Goal: Transaction & Acquisition: Purchase product/service

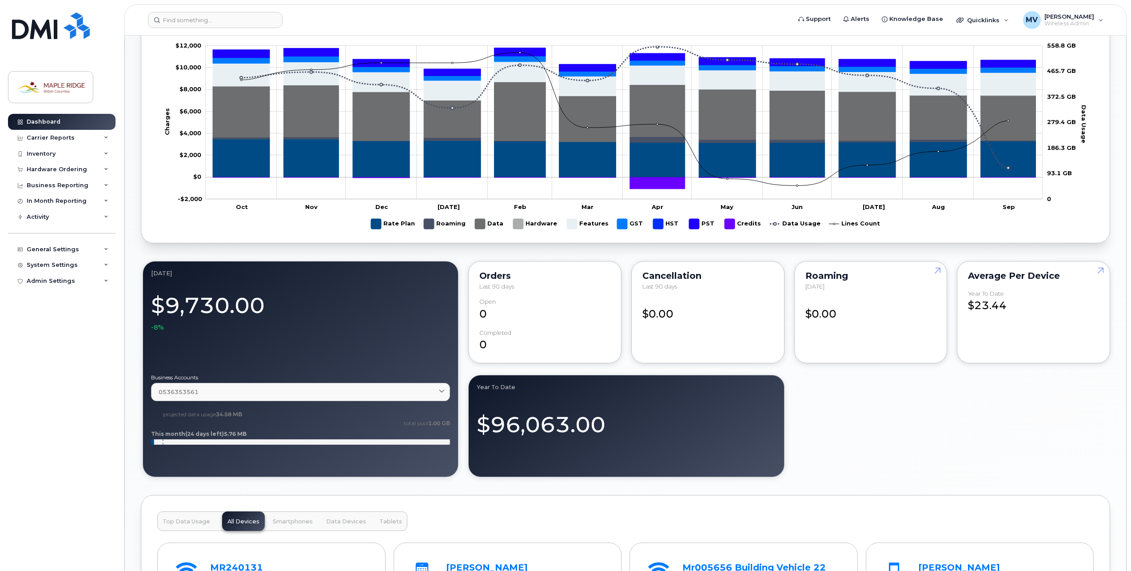
scroll to position [489, 0]
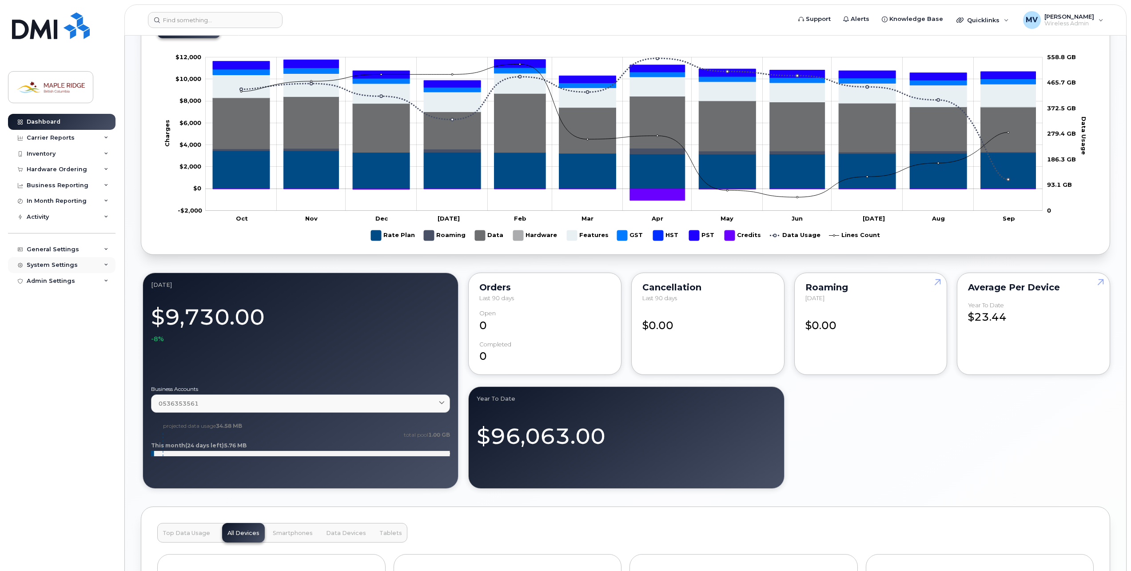
click at [74, 263] on div "System Settings" at bounding box center [52, 264] width 51 height 7
click at [78, 430] on div "Admin Settings" at bounding box center [62, 434] width 108 height 16
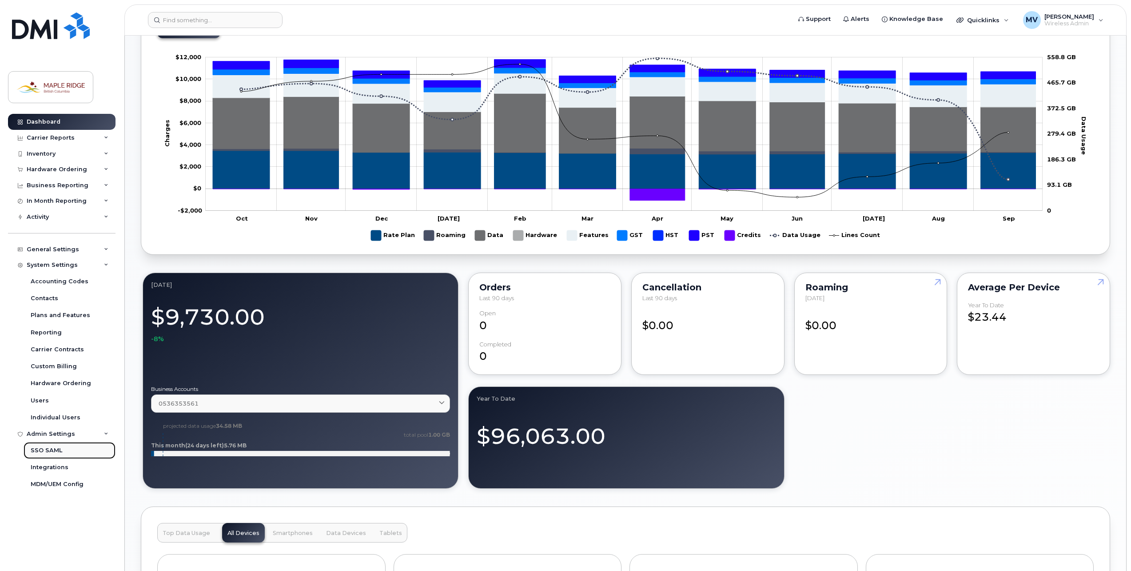
click at [64, 449] on link "SSO SAML" at bounding box center [70, 450] width 92 height 17
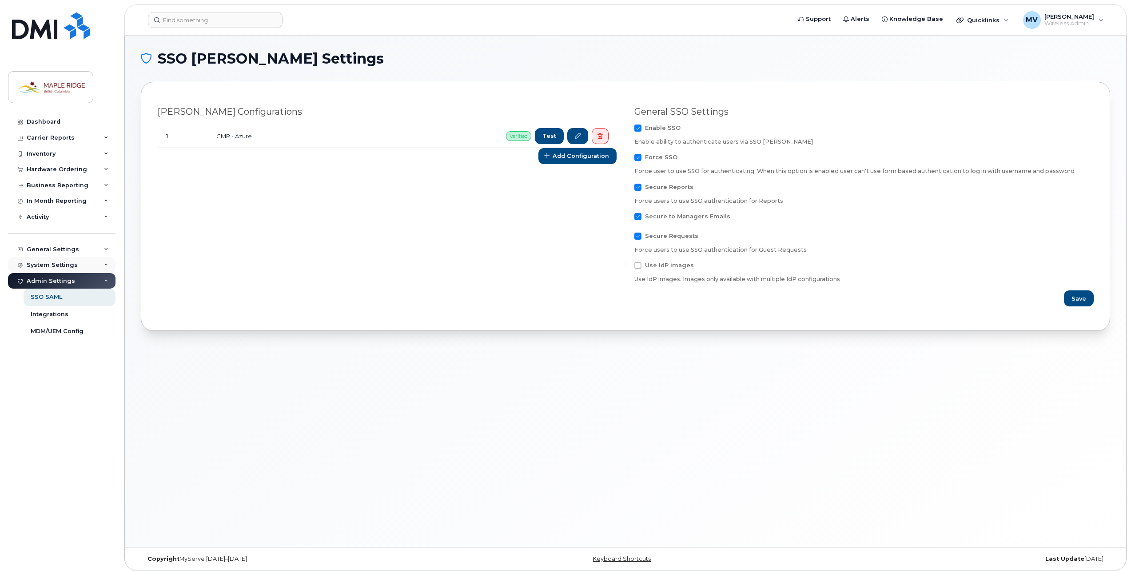
click at [57, 267] on div "System Settings" at bounding box center [52, 264] width 51 height 7
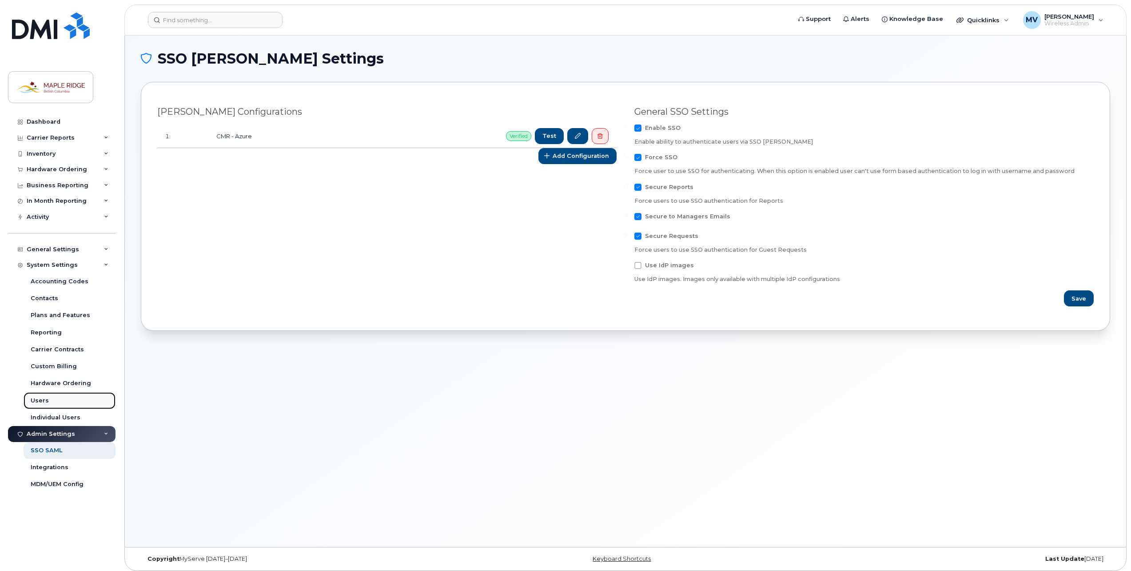
click at [56, 397] on link "Users" at bounding box center [70, 400] width 92 height 17
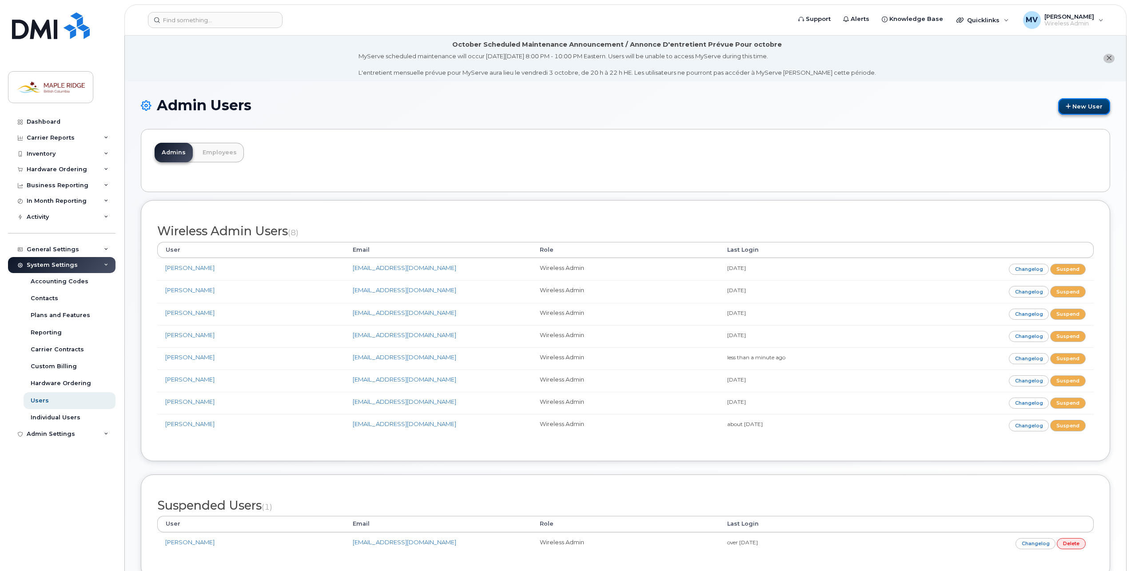
click at [1099, 102] on link "New User" at bounding box center [1084, 106] width 52 height 16
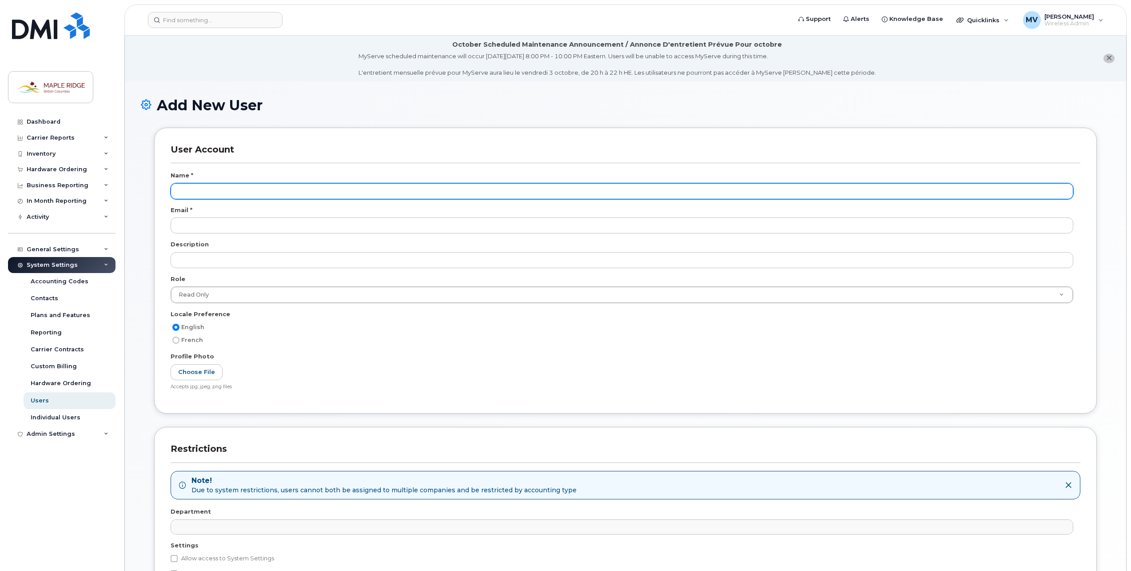
click at [365, 187] on input "text" at bounding box center [622, 191] width 903 height 16
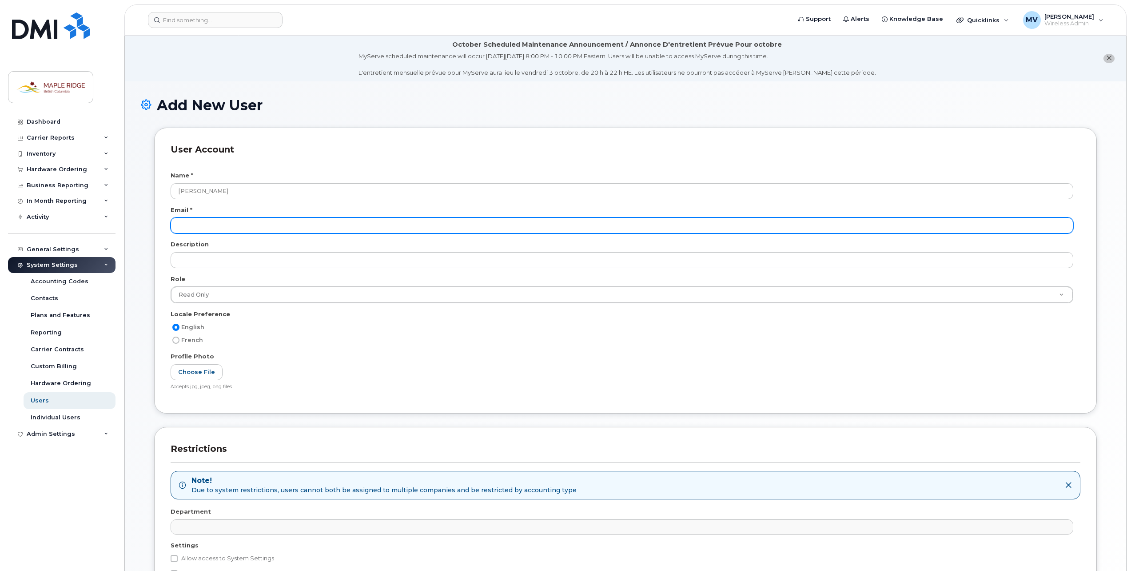
type input "Jean-Luc Pereira"
click at [295, 226] on input "email" at bounding box center [622, 225] width 903 height 16
click at [246, 228] on input "email" at bounding box center [622, 225] width 903 height 16
paste input "jpereira@mapleridge.ca"
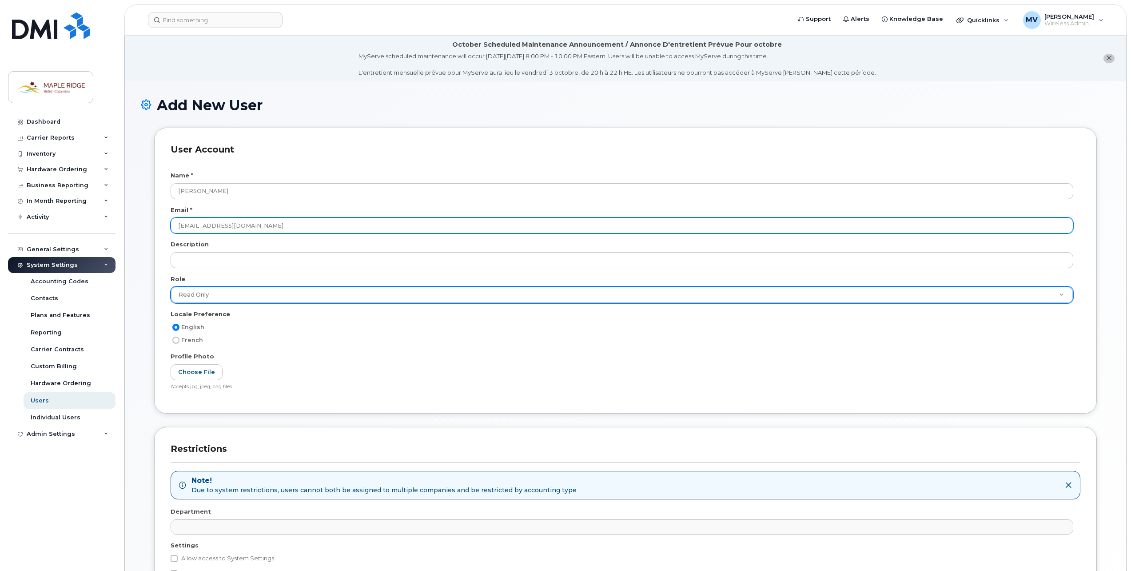
type input "jpereira@mapleridge.ca"
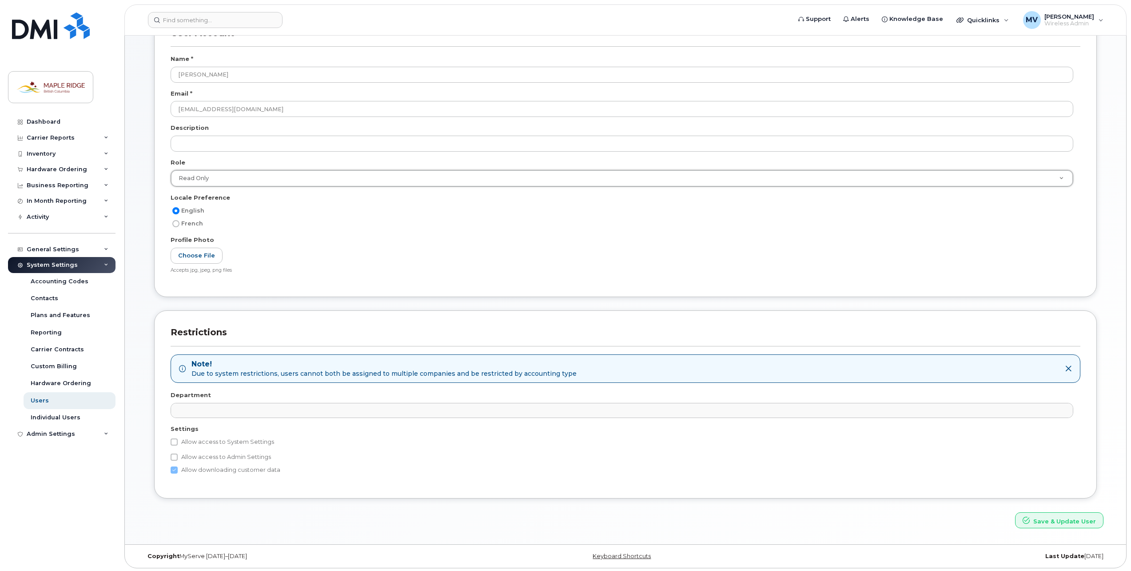
scroll to position [118, 0]
click at [1060, 518] on button "Save & Update User" at bounding box center [1059, 518] width 88 height 16
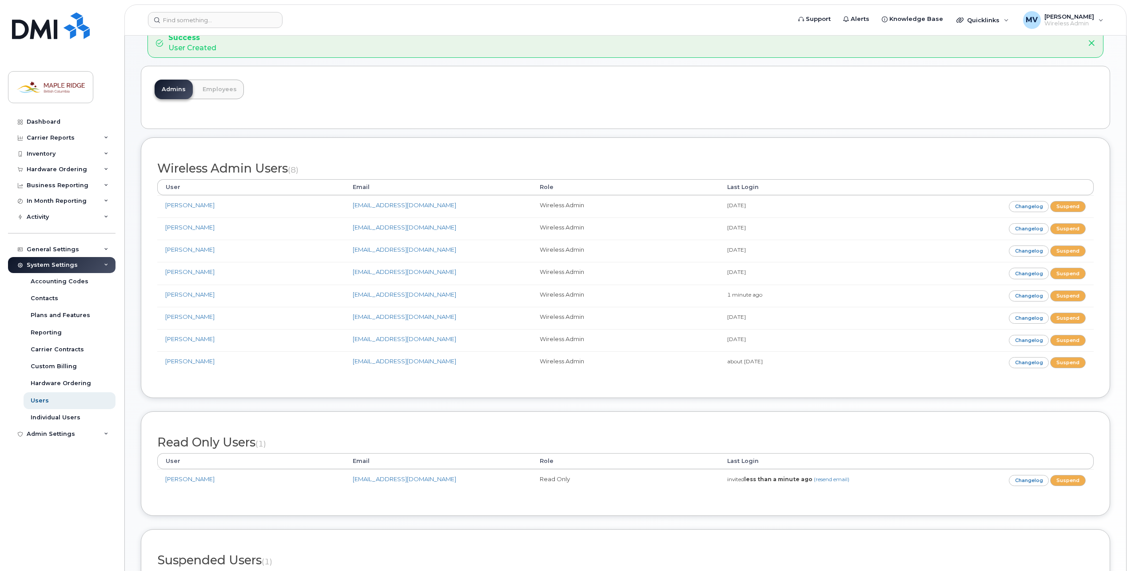
scroll to position [88, 0]
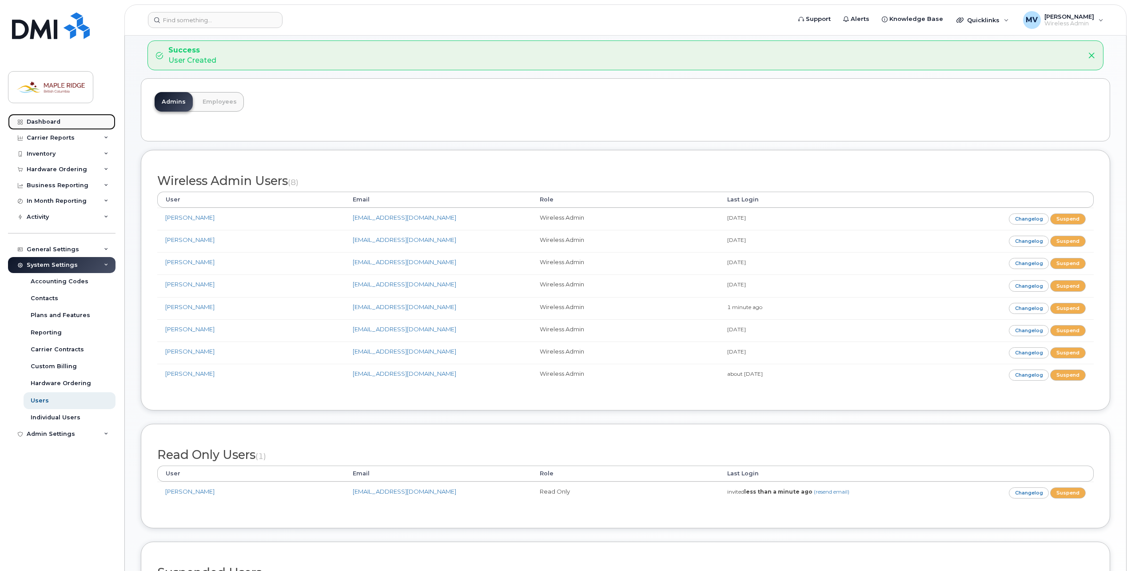
click at [64, 122] on link "Dashboard" at bounding box center [62, 122] width 108 height 16
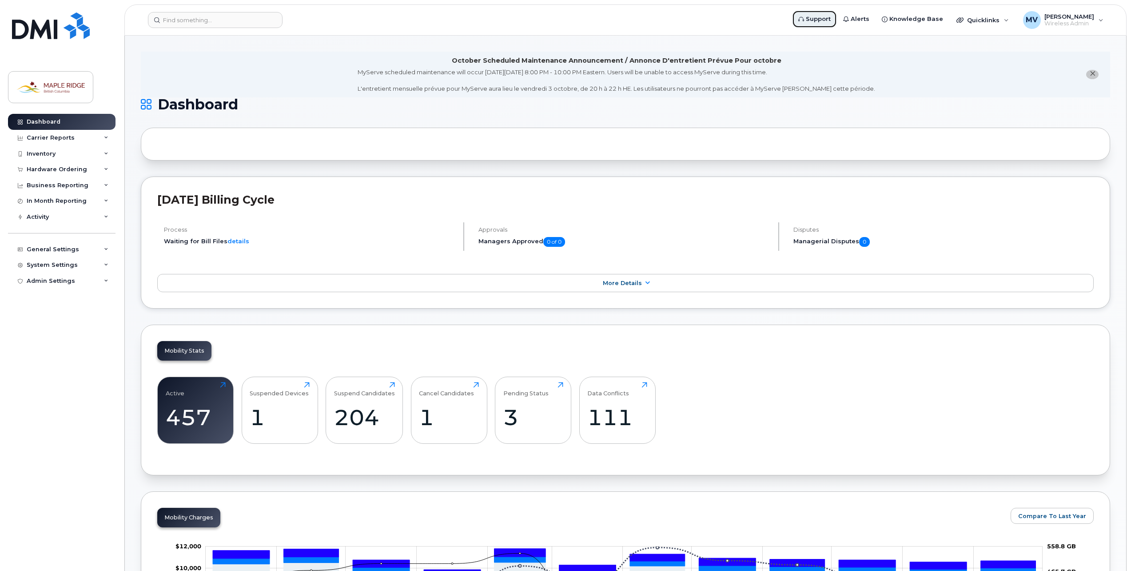
click at [818, 21] on link "Support" at bounding box center [814, 19] width 45 height 18
click at [75, 171] on div "Hardware Ordering" at bounding box center [57, 169] width 60 height 7
click at [50, 204] on div "Orders" at bounding box center [42, 203] width 22 height 8
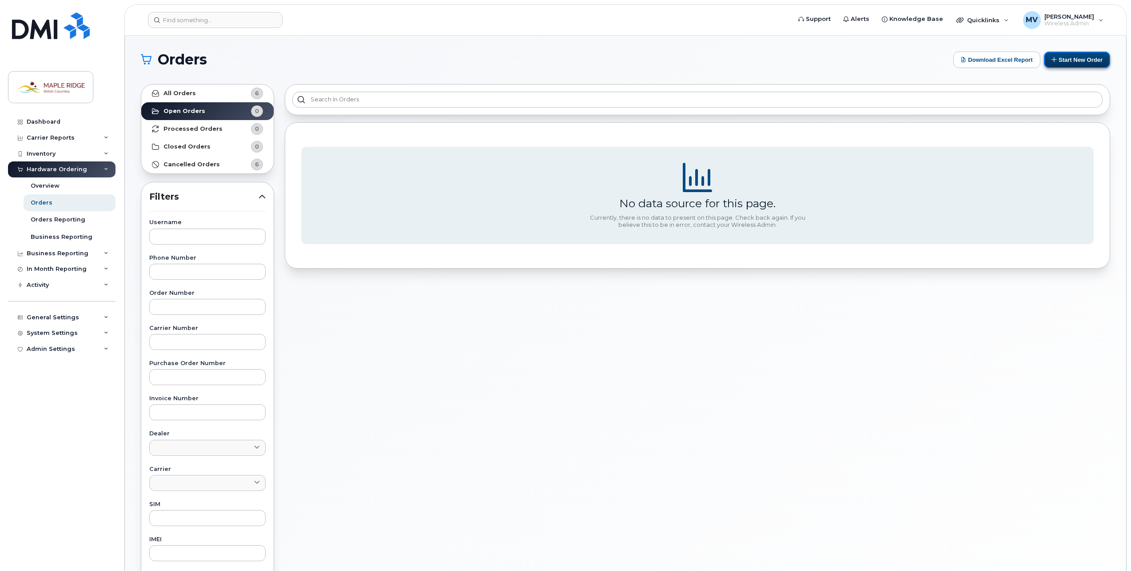
click at [1082, 58] on button "Start New Order" at bounding box center [1077, 60] width 66 height 16
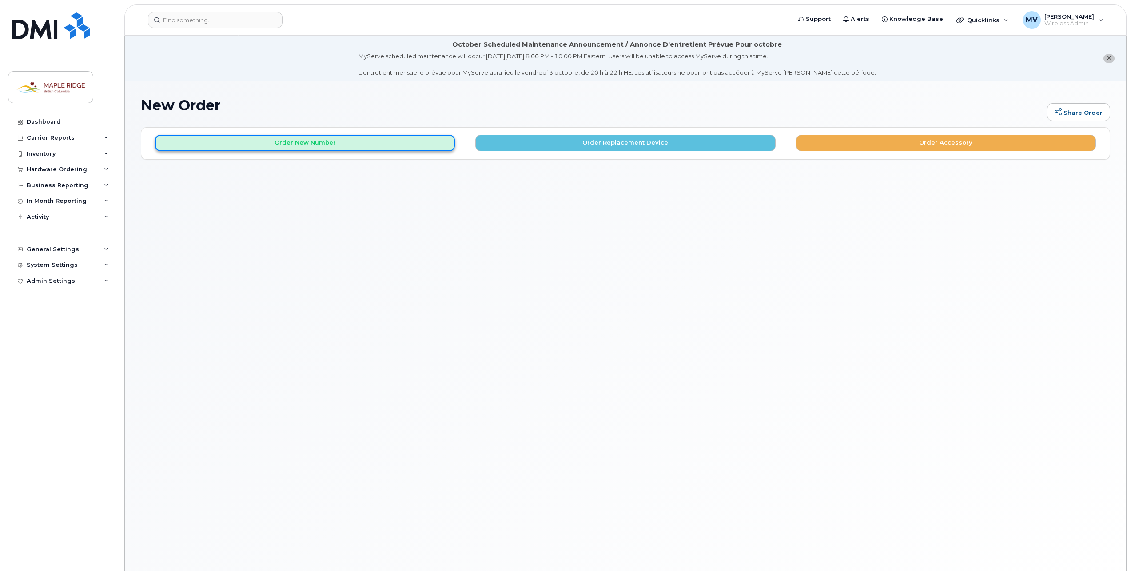
click at [401, 144] on button "Order New Number" at bounding box center [305, 143] width 300 height 16
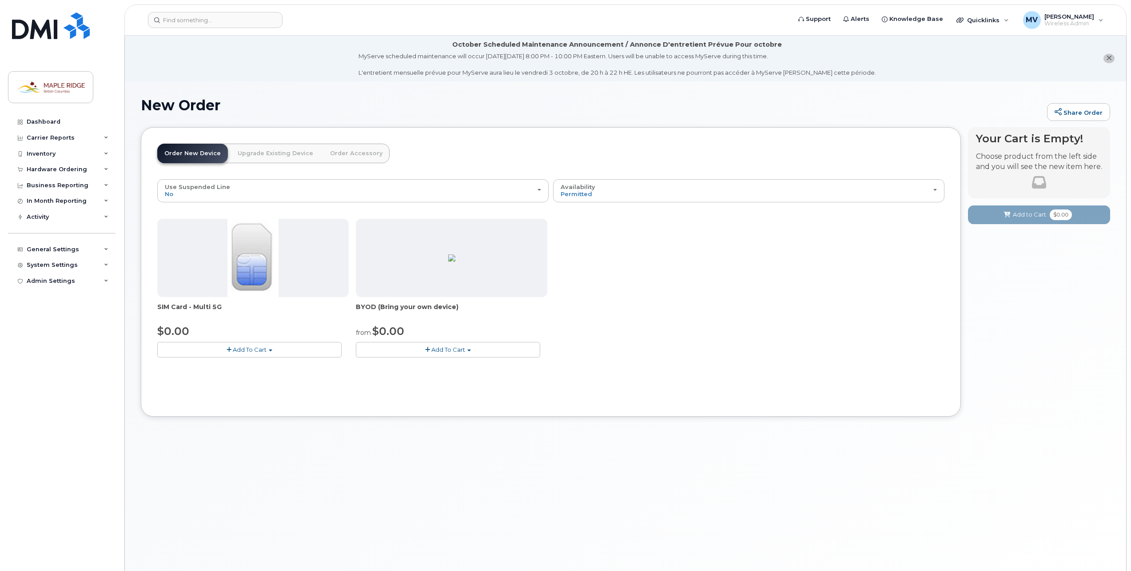
click at [287, 351] on button "Add To Cart" at bounding box center [249, 350] width 184 height 16
click at [215, 367] on link "$0.00 - New Activation" at bounding box center [202, 365] width 84 height 11
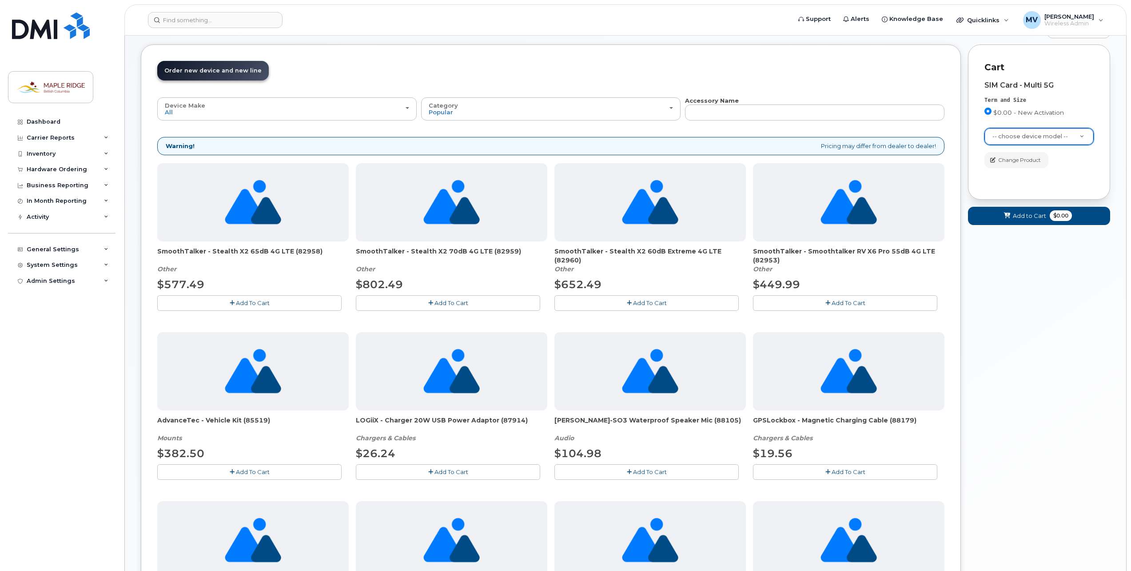
scroll to position [89, 0]
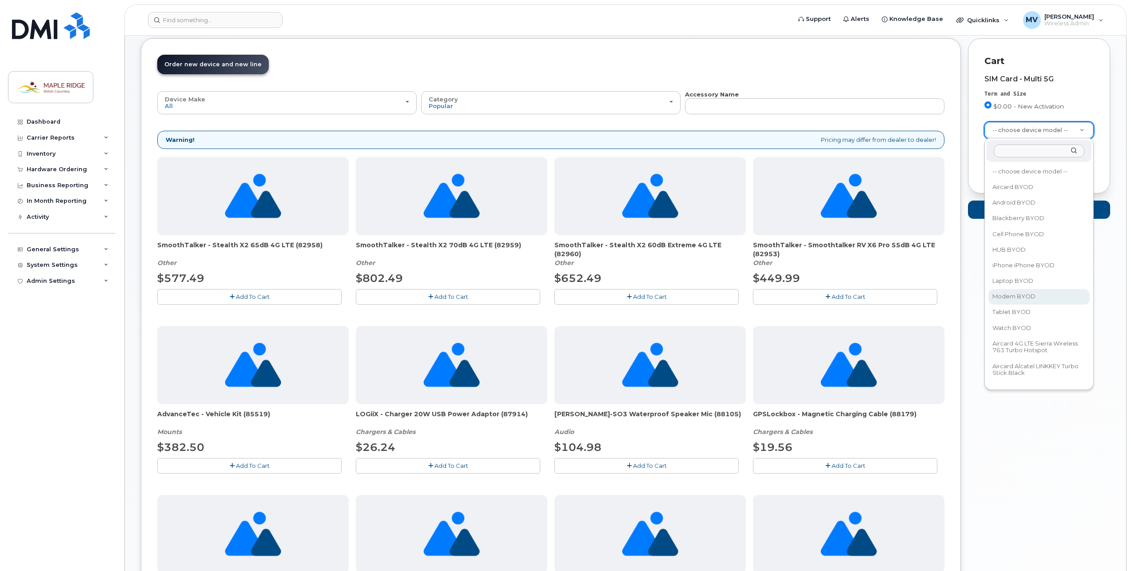
select select "2504"
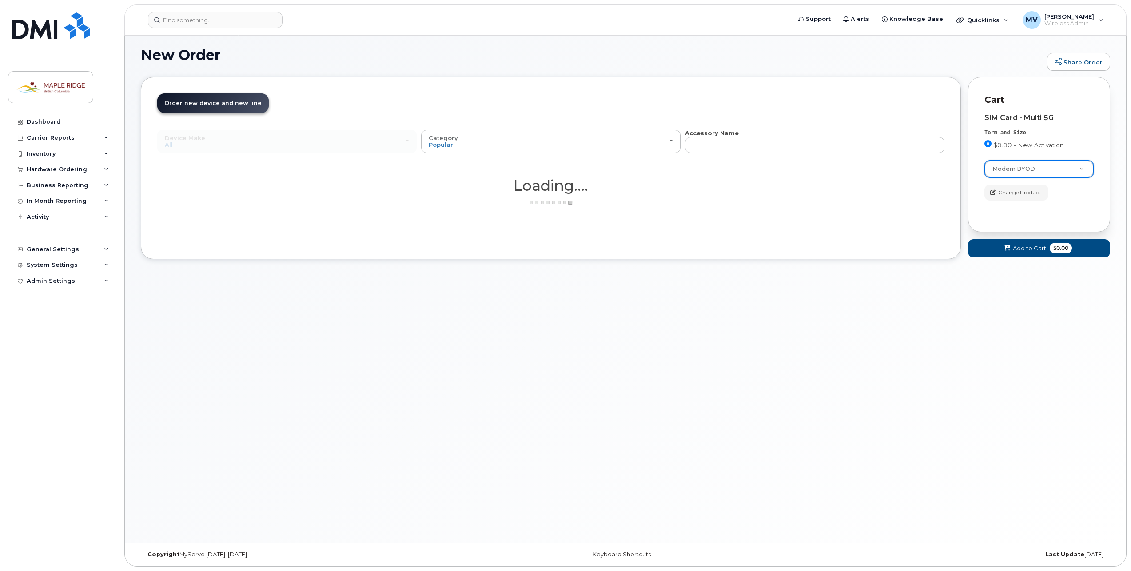
scroll to position [50, 0]
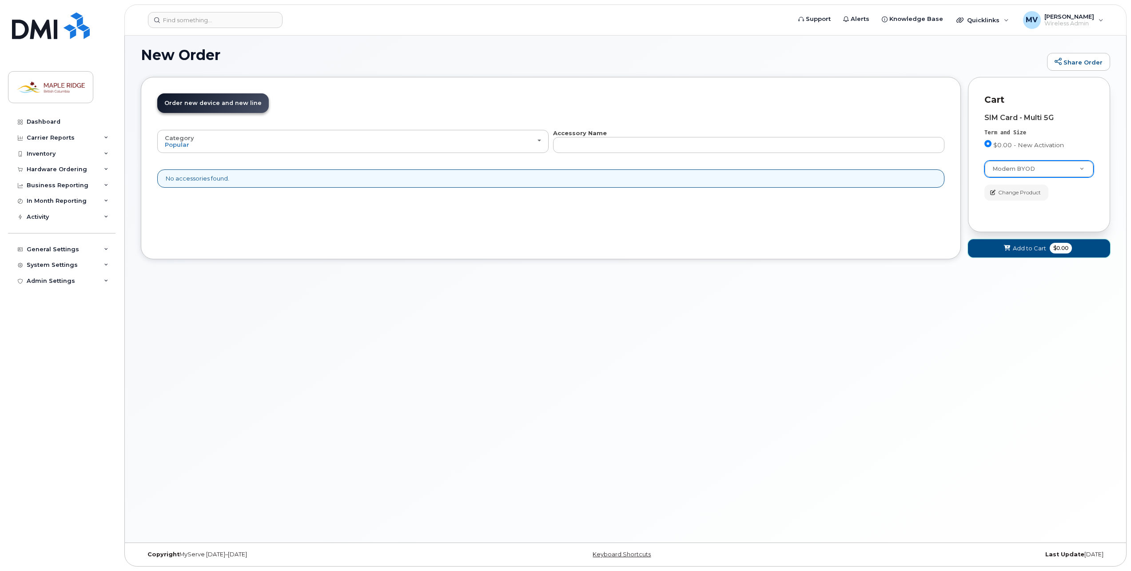
click at [1036, 249] on span "Add to Cart" at bounding box center [1029, 248] width 33 height 8
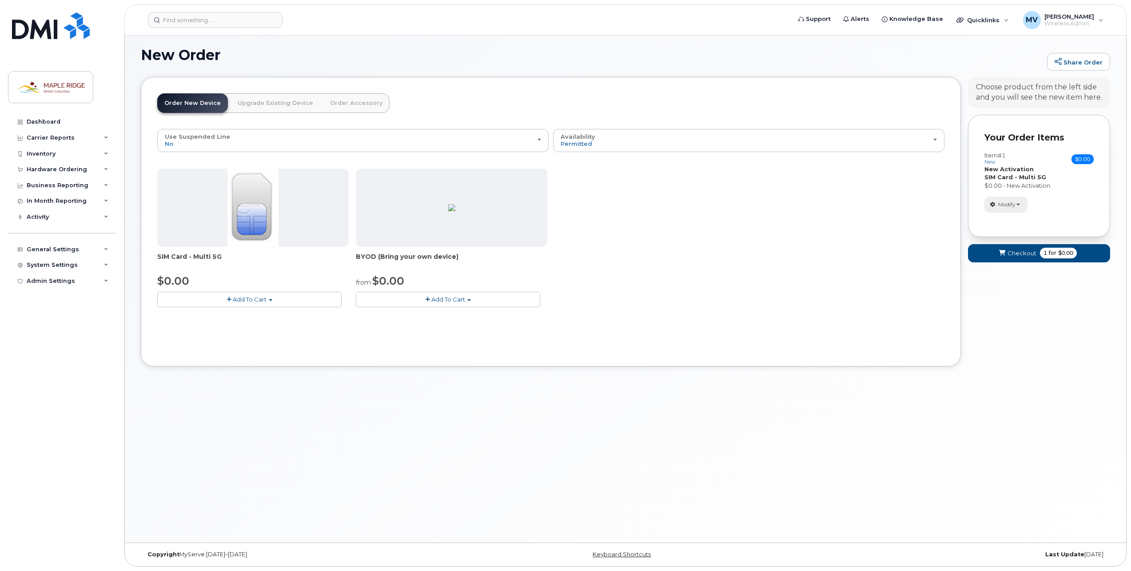
click at [1018, 204] on span "button" at bounding box center [1019, 205] width 4 height 2
click at [1057, 195] on div "Item #1 new $0.00 Accessories Only SIM Only Activation New Activation Hardware …" at bounding box center [1039, 182] width 109 height 60
click at [1069, 253] on span "$0.00" at bounding box center [1065, 253] width 15 height 8
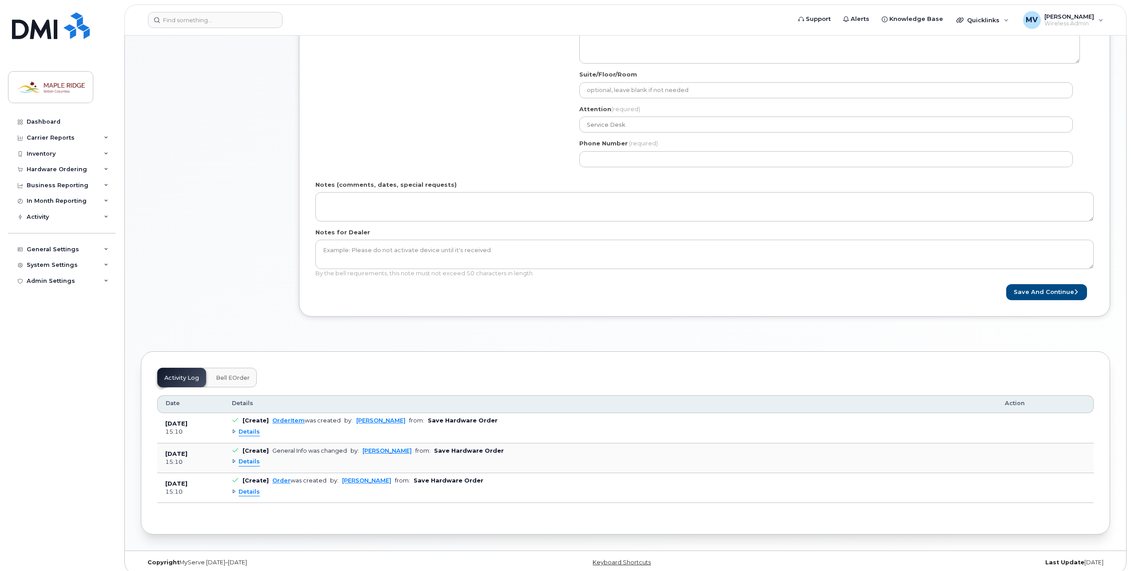
scroll to position [336, 0]
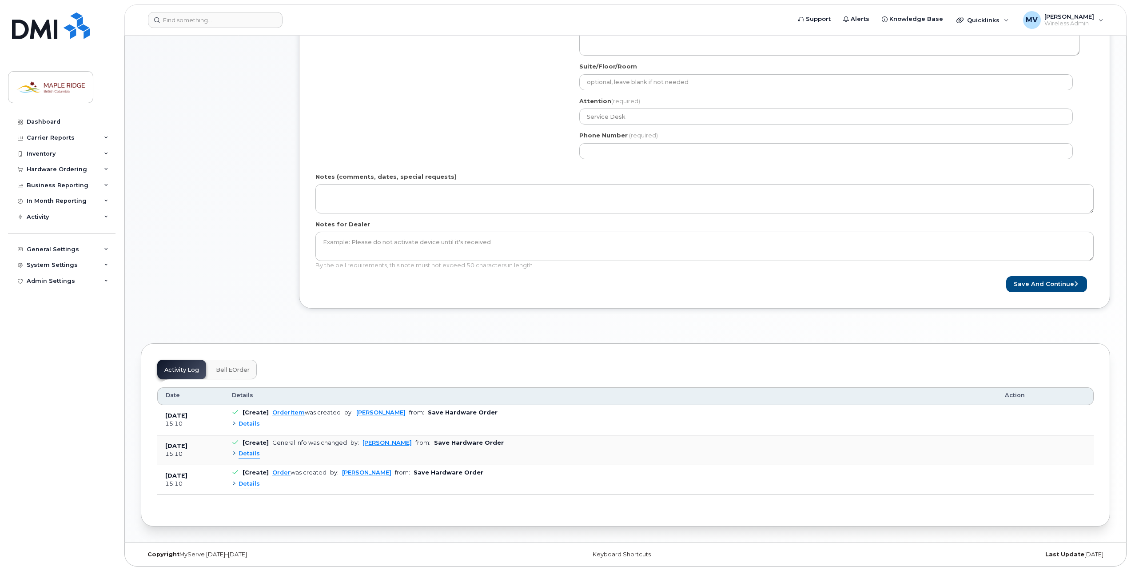
click at [236, 372] on span "Bell eOrder" at bounding box center [233, 369] width 34 height 7
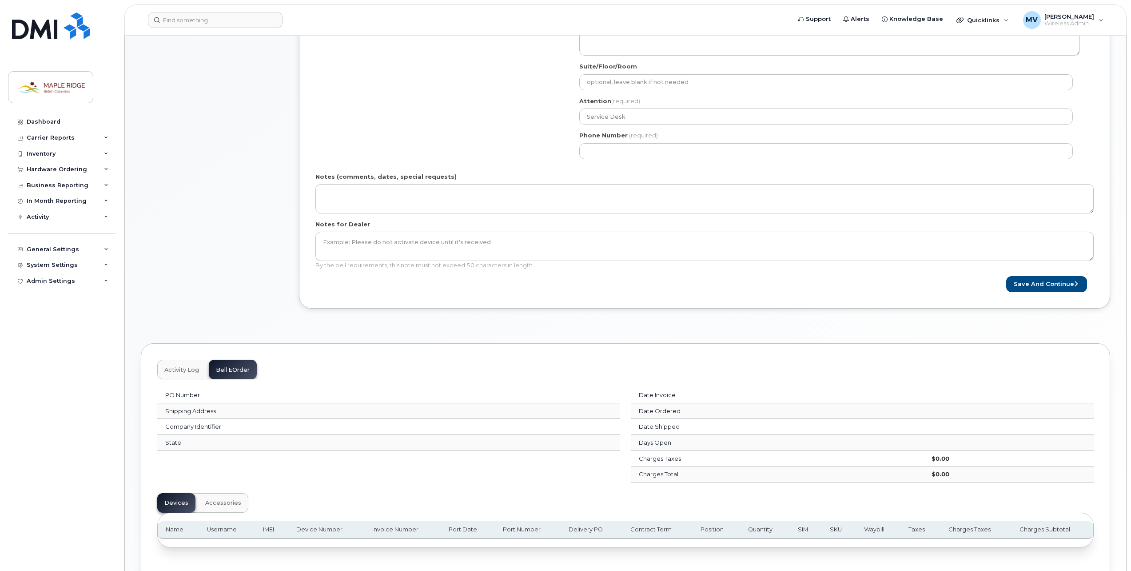
click at [197, 369] on span "Activity Log" at bounding box center [181, 369] width 35 height 7
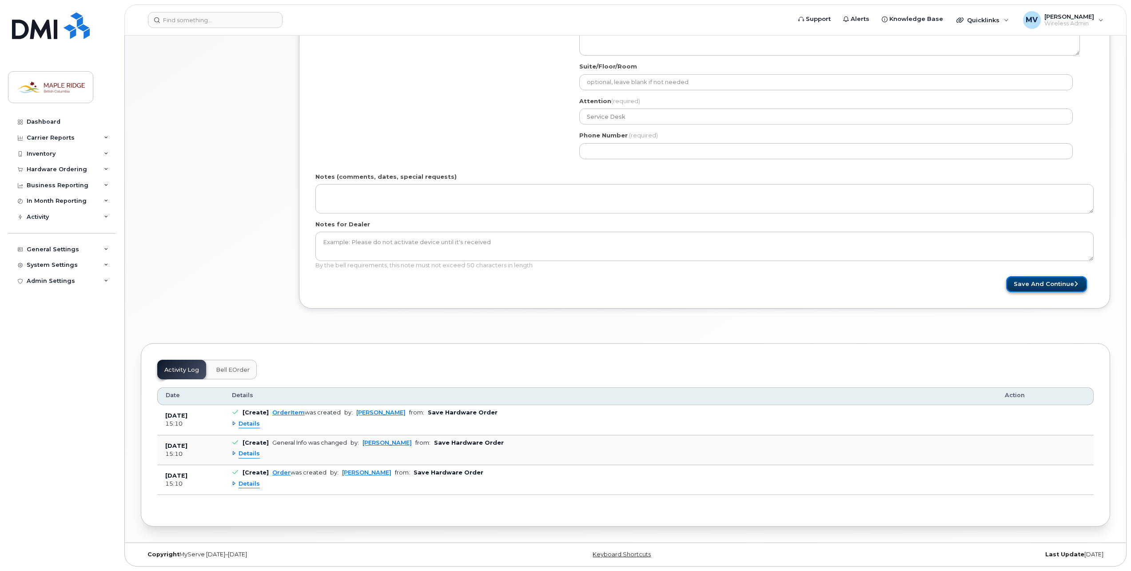
click at [1068, 286] on button "Save and Continue" at bounding box center [1046, 284] width 81 height 16
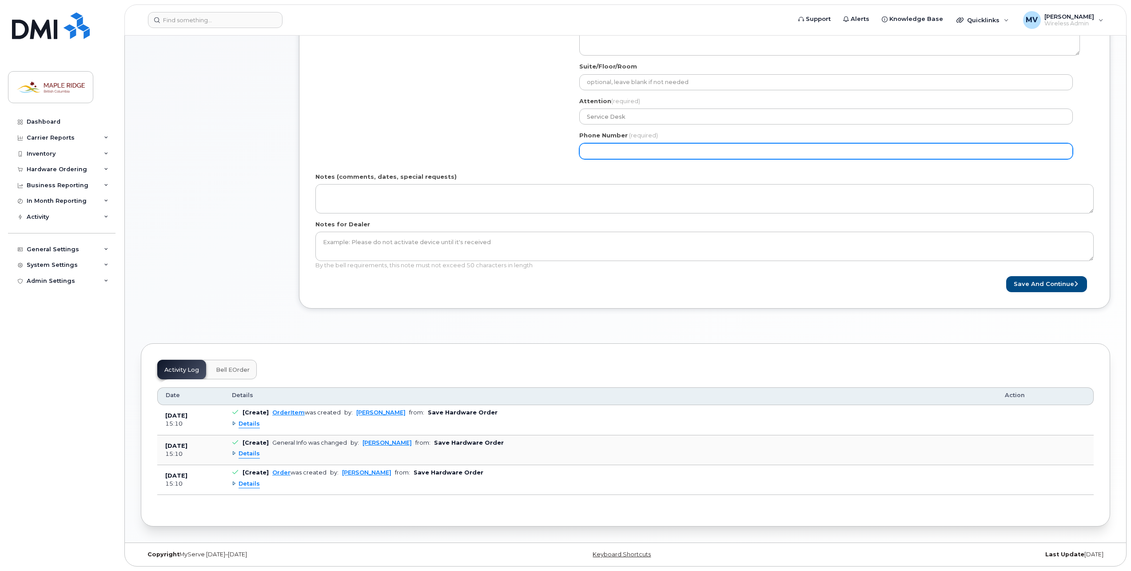
click at [688, 152] on input "Phone Number" at bounding box center [826, 151] width 494 height 16
select select
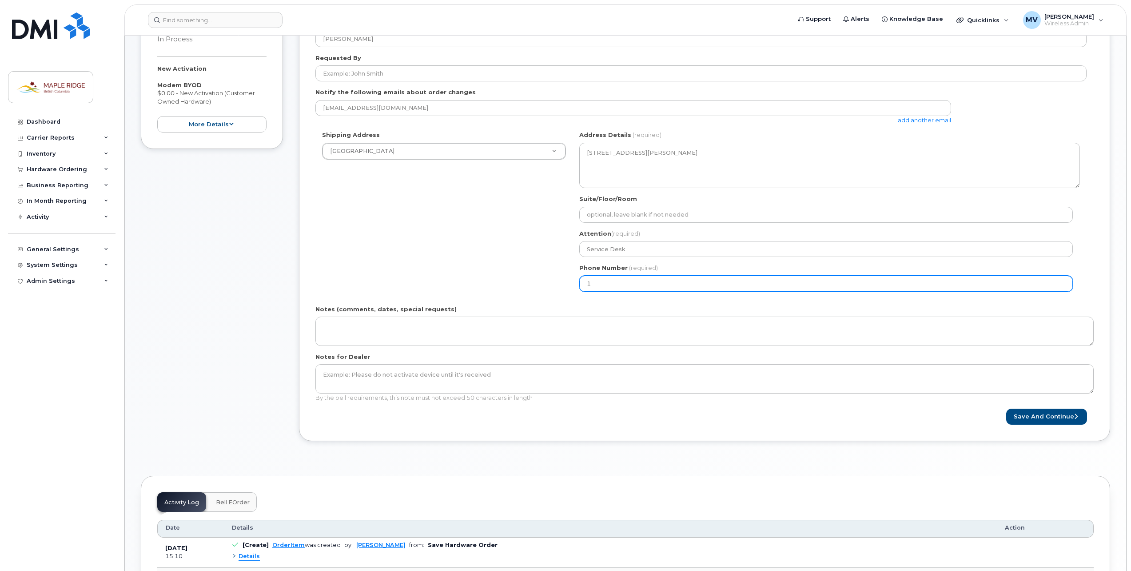
scroll to position [159, 0]
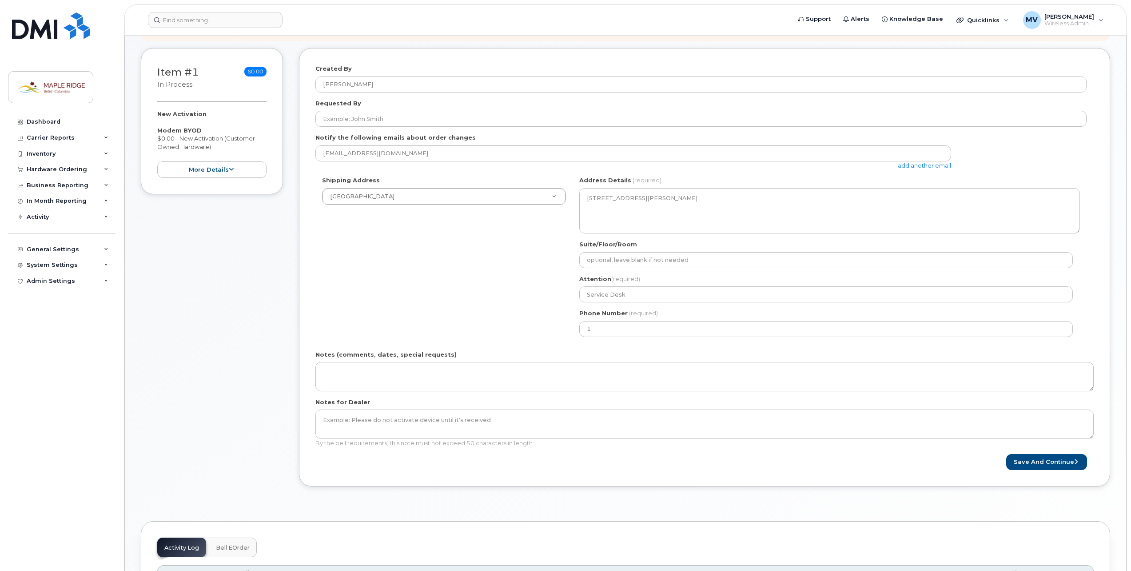
click at [523, 164] on div "mvogel@mapleridge.ca add another email" at bounding box center [636, 157] width 643 height 24
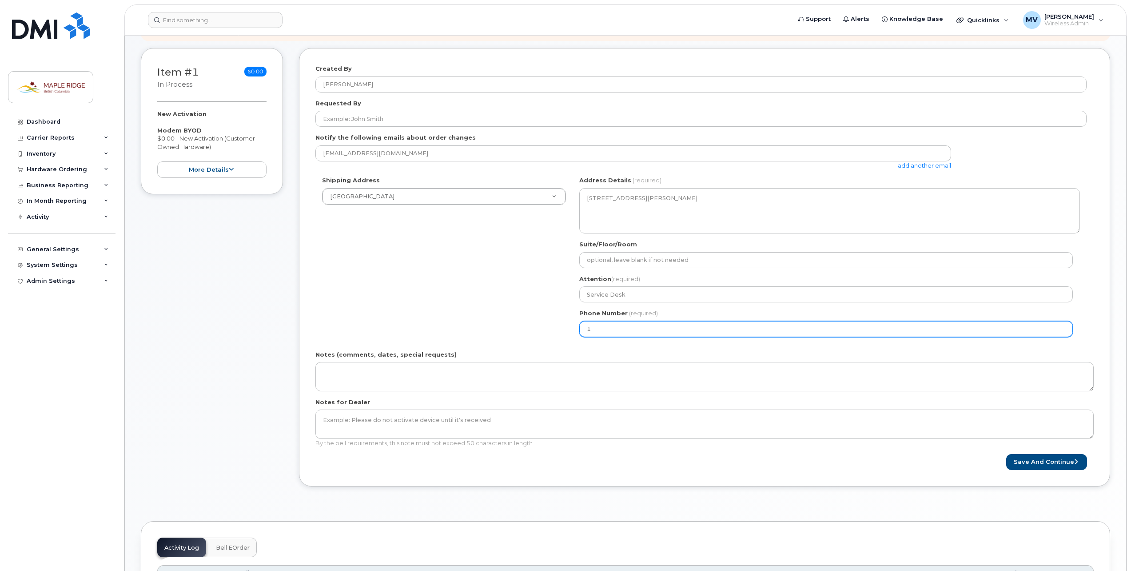
click at [639, 329] on input "1" at bounding box center [826, 329] width 494 height 16
type input "160446774"
select select
type input "1604467744"
select select
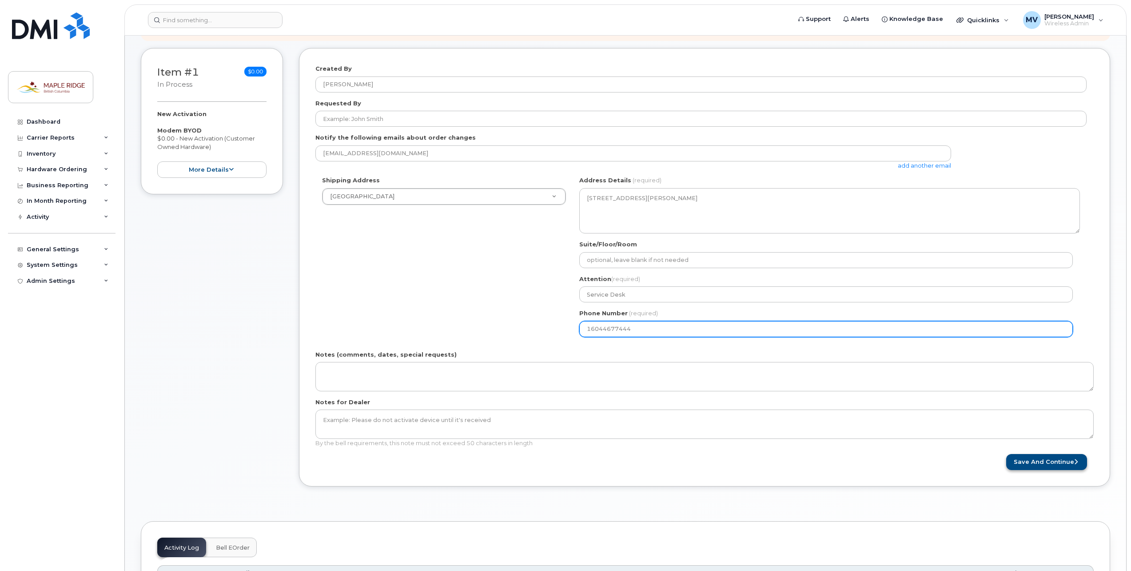
type input "16044677444"
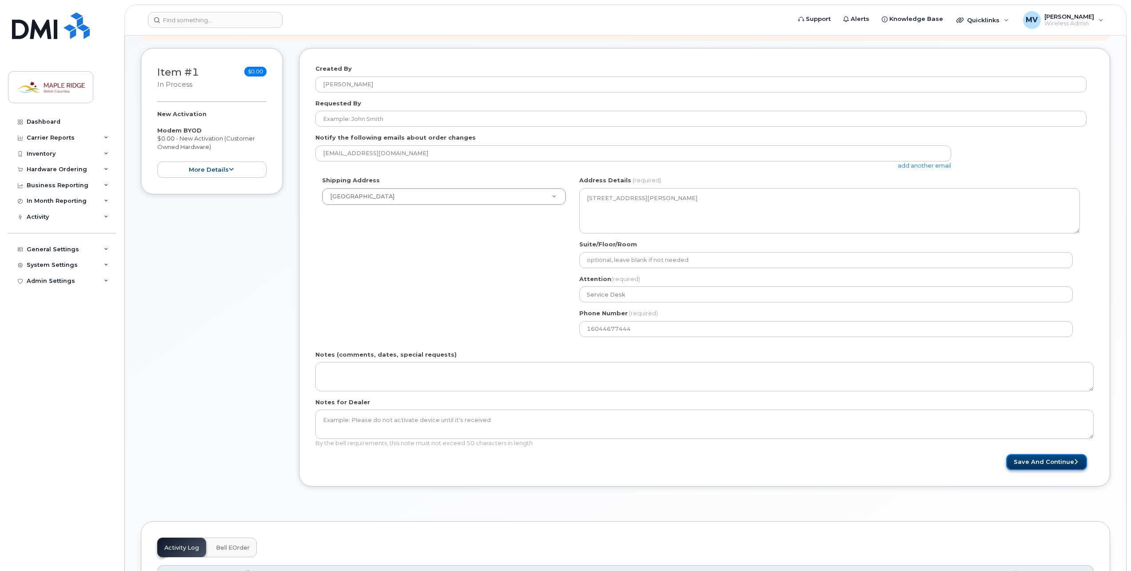
click at [1031, 457] on button "Save and Continue" at bounding box center [1046, 462] width 81 height 16
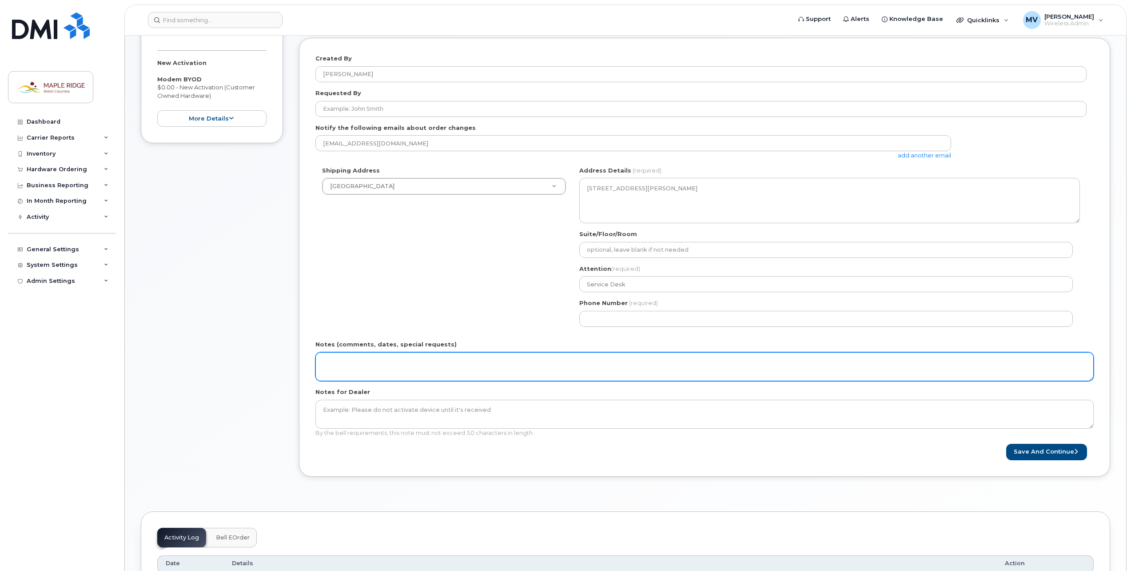
scroll to position [222, 0]
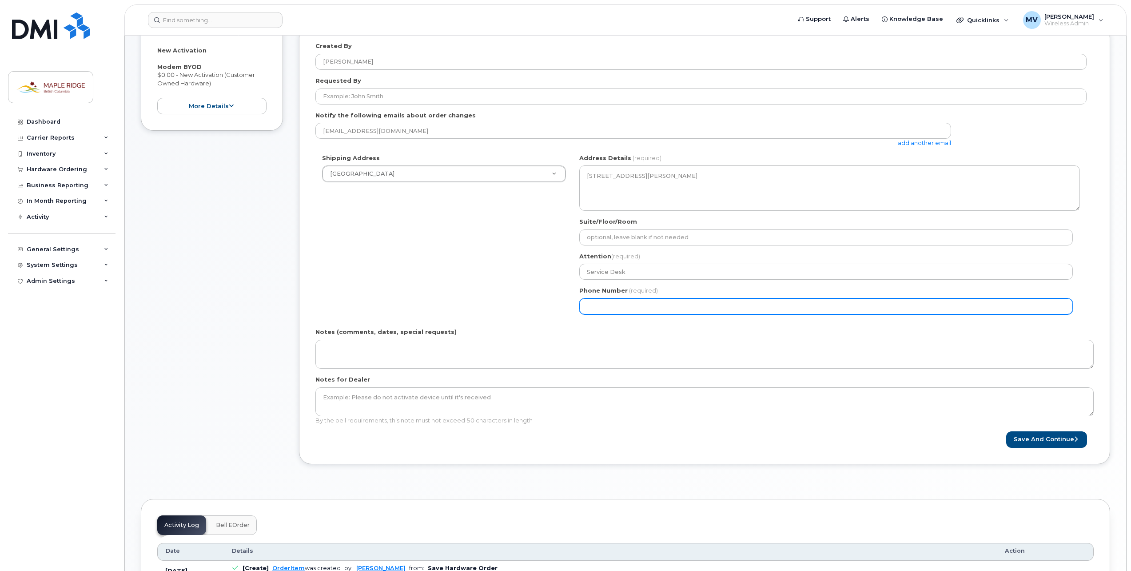
click at [687, 302] on input "Phone Number" at bounding box center [826, 306] width 494 height 16
select select
type input "604467744"
select select
type input "6044677444"
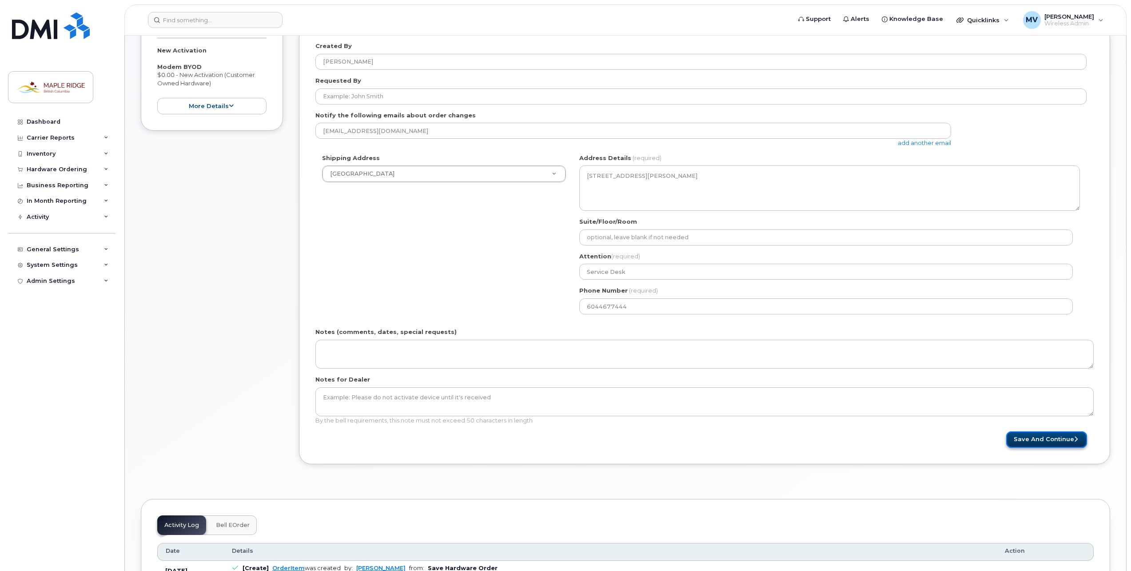
click at [1046, 442] on button "Save and Continue" at bounding box center [1046, 439] width 81 height 16
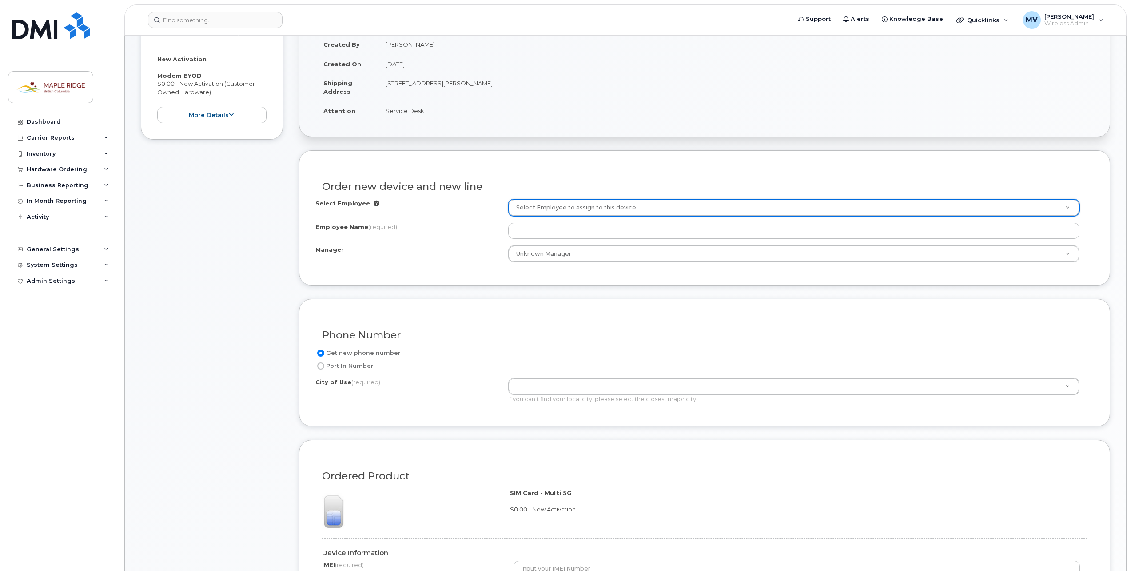
scroll to position [222, 0]
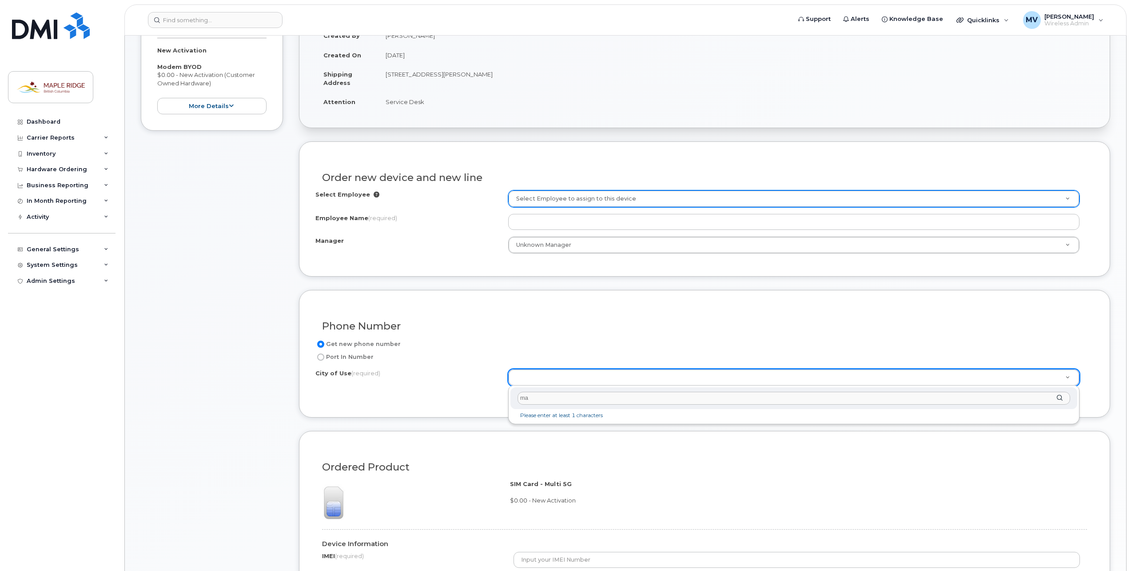
type input "m"
type input "v"
type input "s"
type input "c"
type input "van"
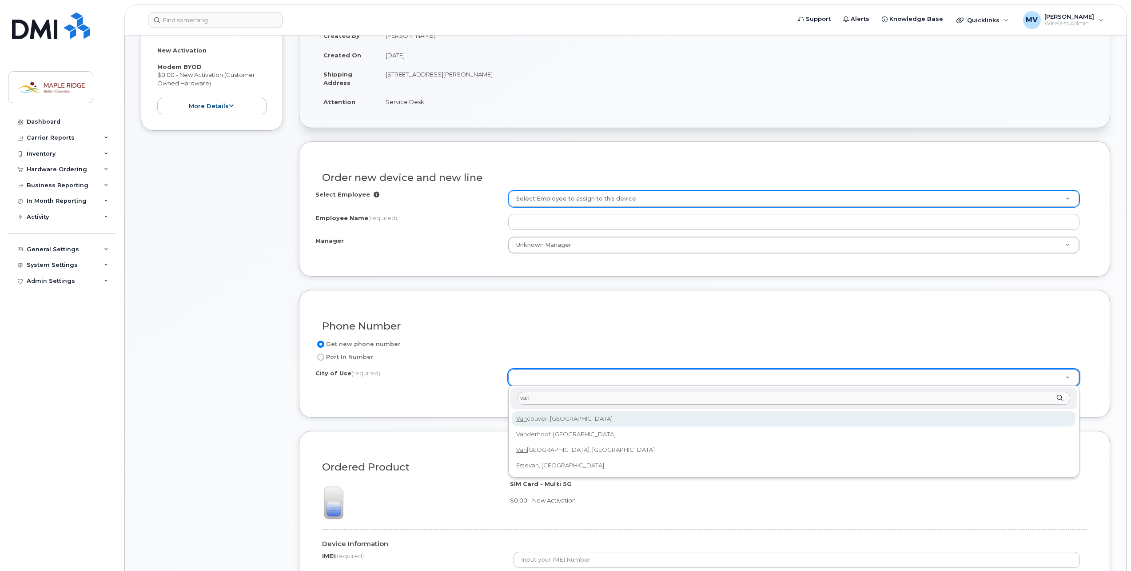
type input "964"
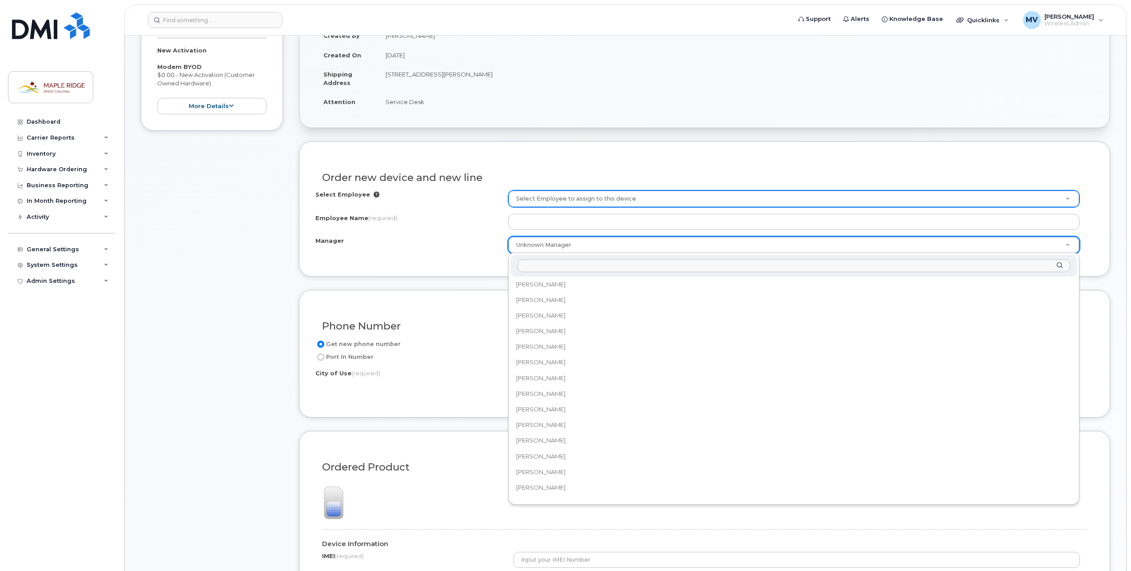
scroll to position [0, 0]
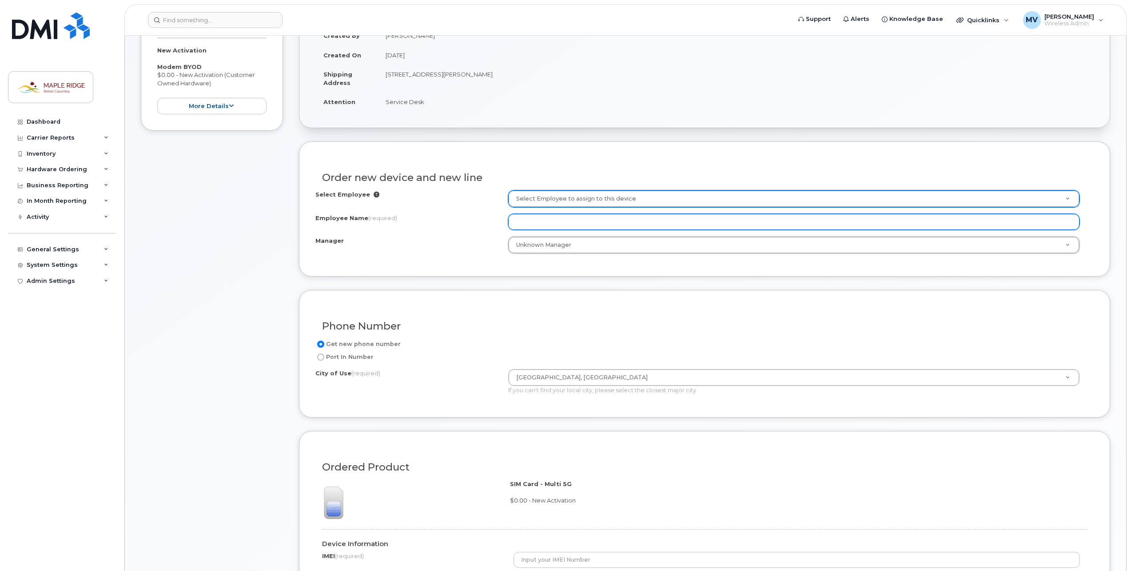
click at [567, 223] on input "Employee Name (required)" at bounding box center [793, 222] width 571 height 16
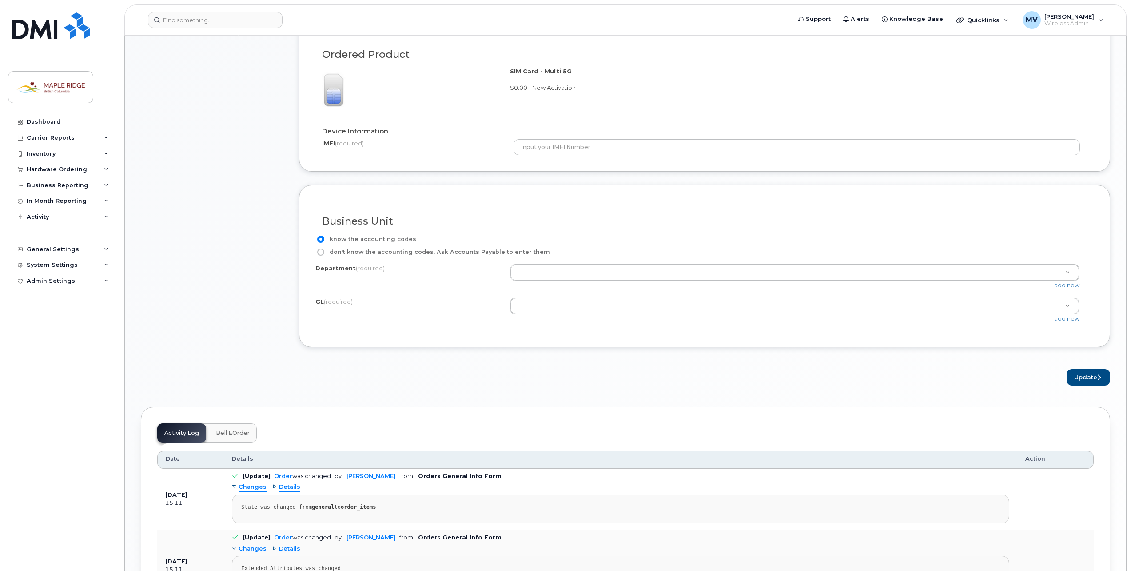
scroll to position [666, 0]
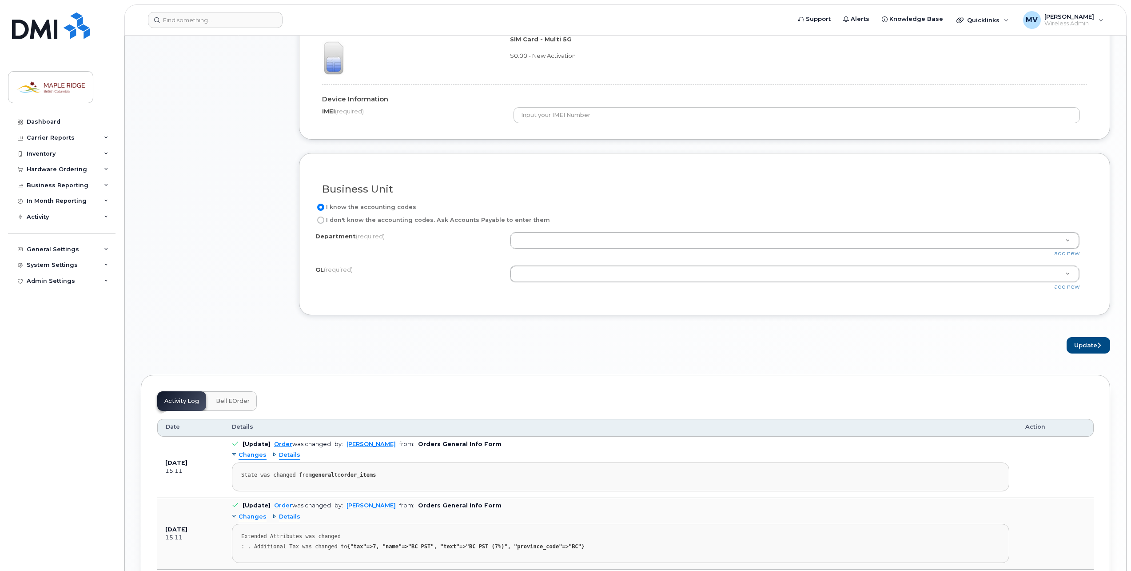
type input "Vehicle101"
click at [329, 222] on label "I don't know the accounting codes. Ask Accounts Payable to enter them" at bounding box center [432, 220] width 235 height 11
click at [324, 222] on input "I don't know the accounting codes. Ask Accounts Payable to enter them" at bounding box center [320, 219] width 7 height 7
radio input "true"
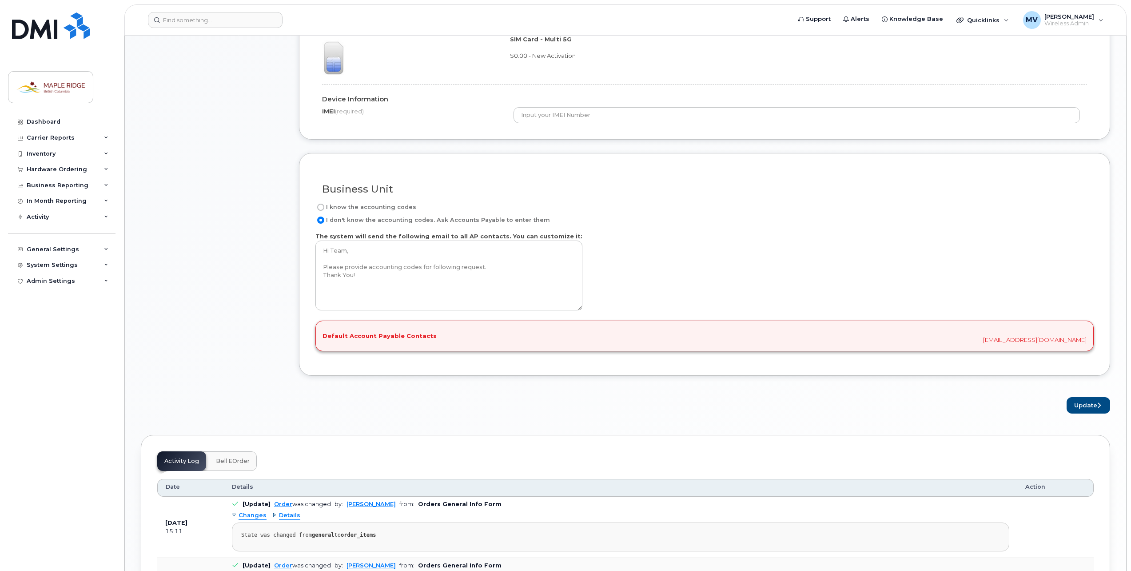
click at [335, 207] on label "I know the accounting codes" at bounding box center [365, 207] width 101 height 11
click at [324, 207] on input "I know the accounting codes" at bounding box center [320, 207] width 7 height 7
radio input "true"
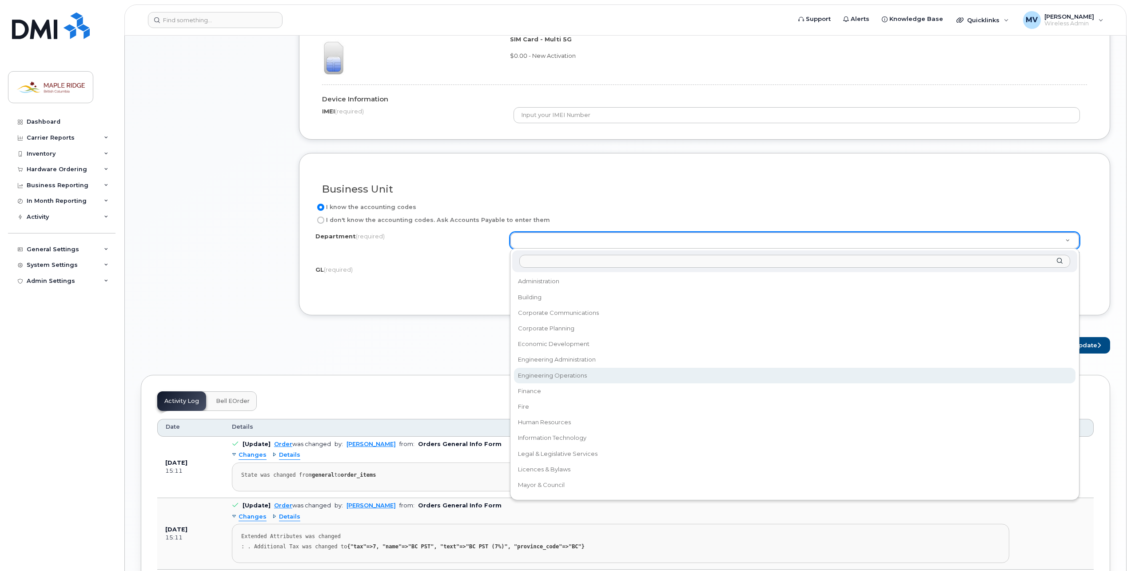
select select "Engineering Operations"
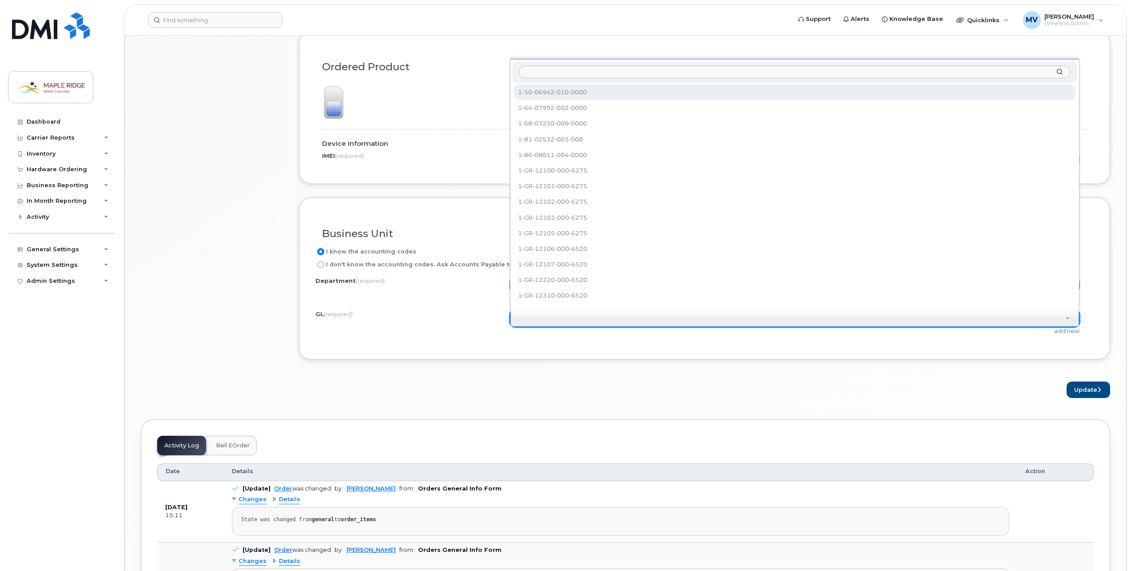
scroll to position [8, 0]
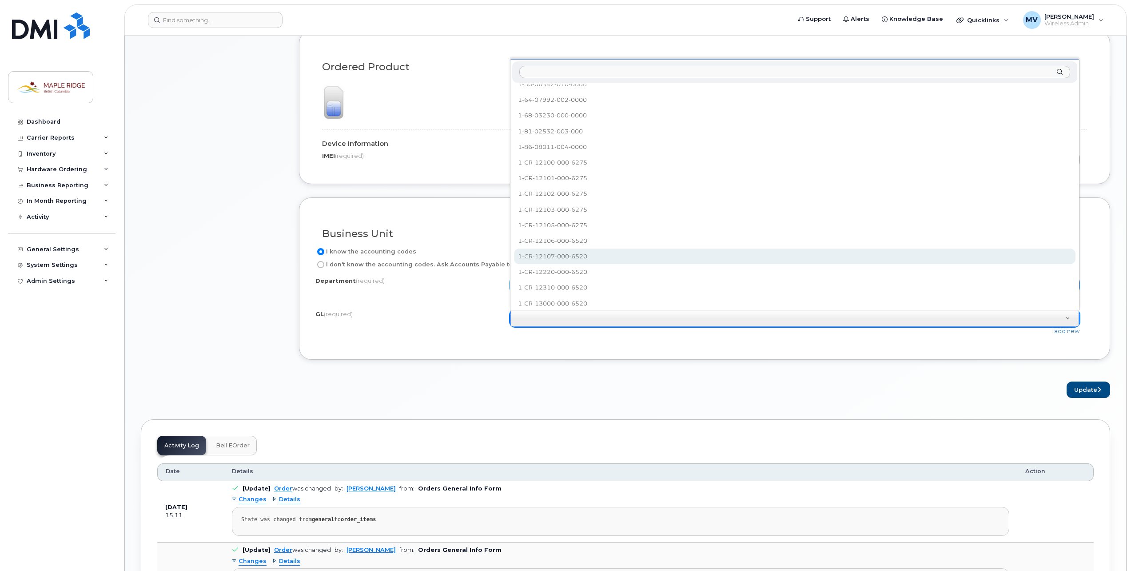
select select "1-GR-12107-000-6520"
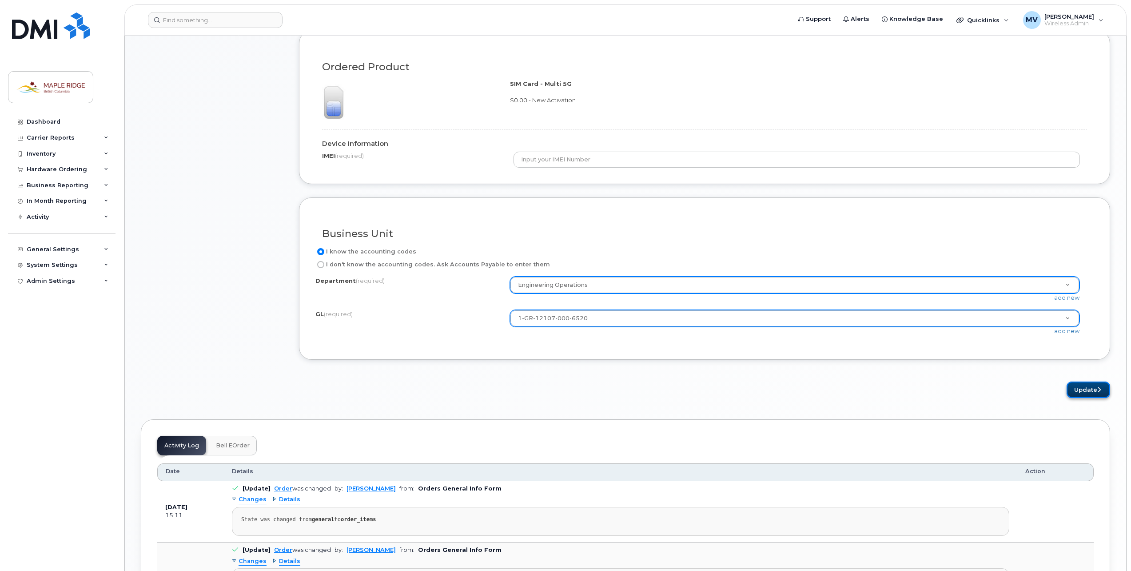
click at [1092, 389] on button "Update" at bounding box center [1089, 389] width 44 height 16
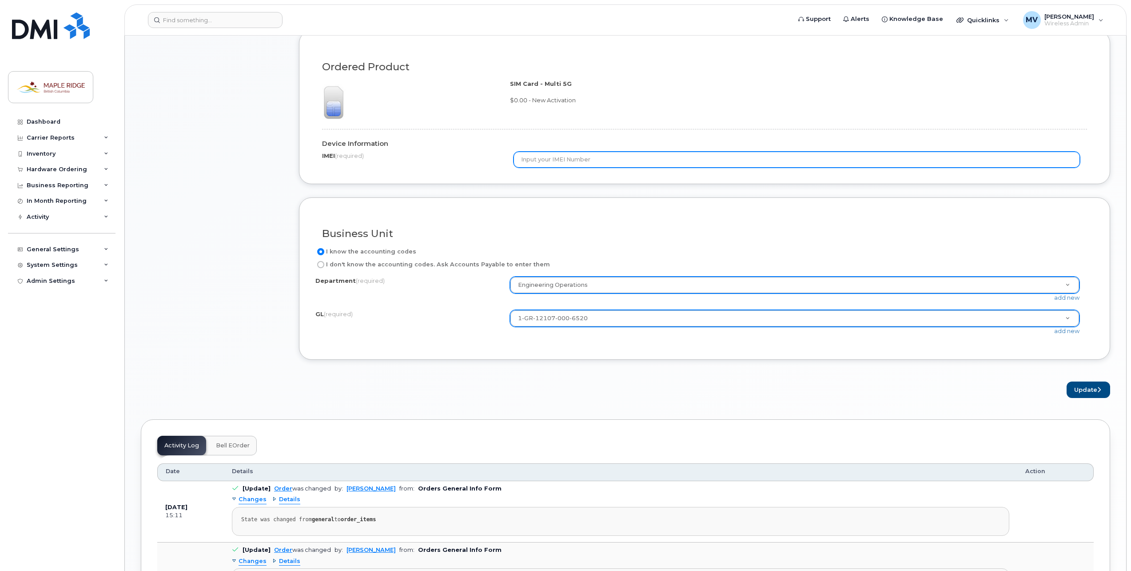
click at [589, 156] on input "text" at bounding box center [797, 160] width 567 height 16
type input "00000000000000"
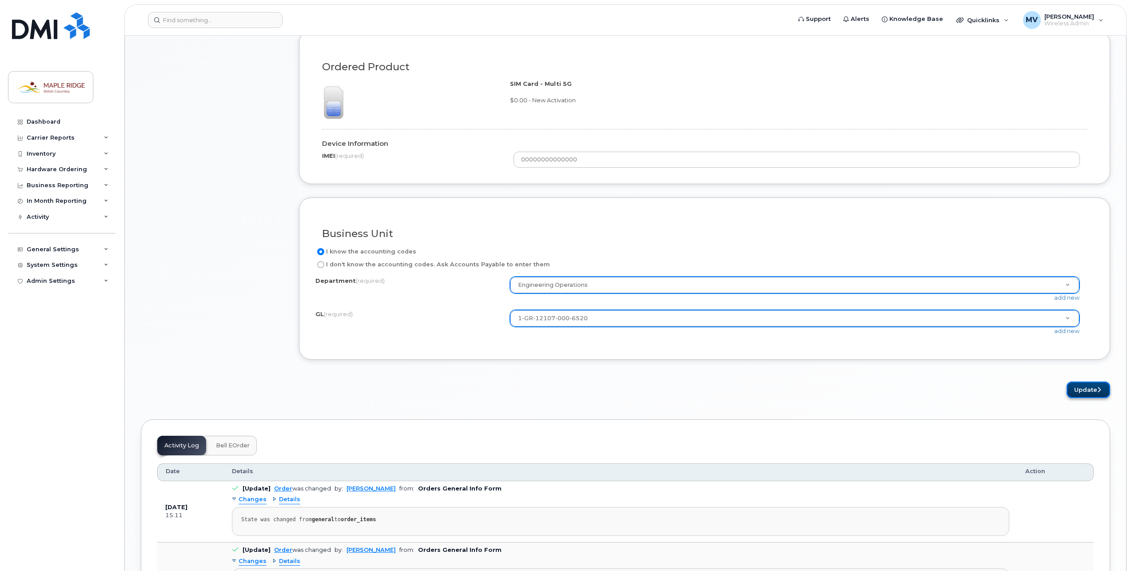
click at [1093, 382] on button "Update" at bounding box center [1089, 389] width 44 height 16
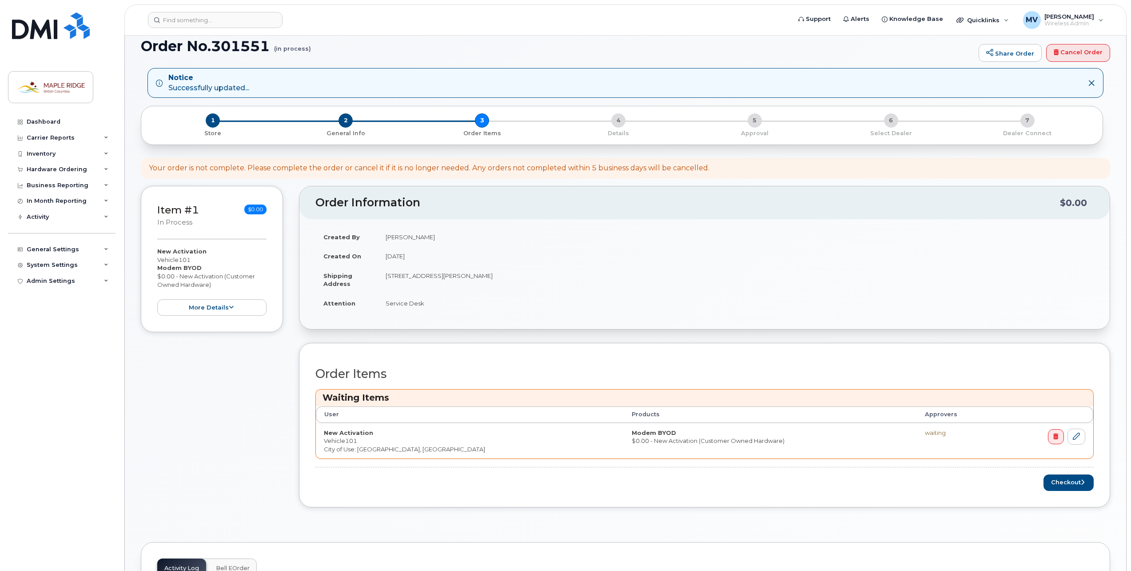
scroll to position [44, 0]
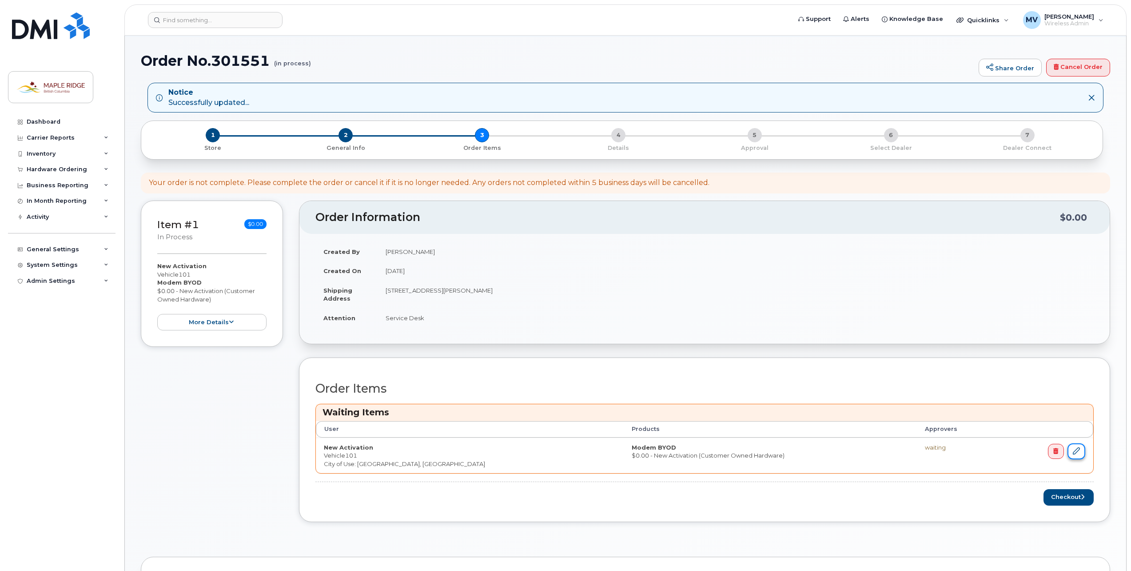
click at [1079, 450] on icon at bounding box center [1076, 450] width 7 height 7
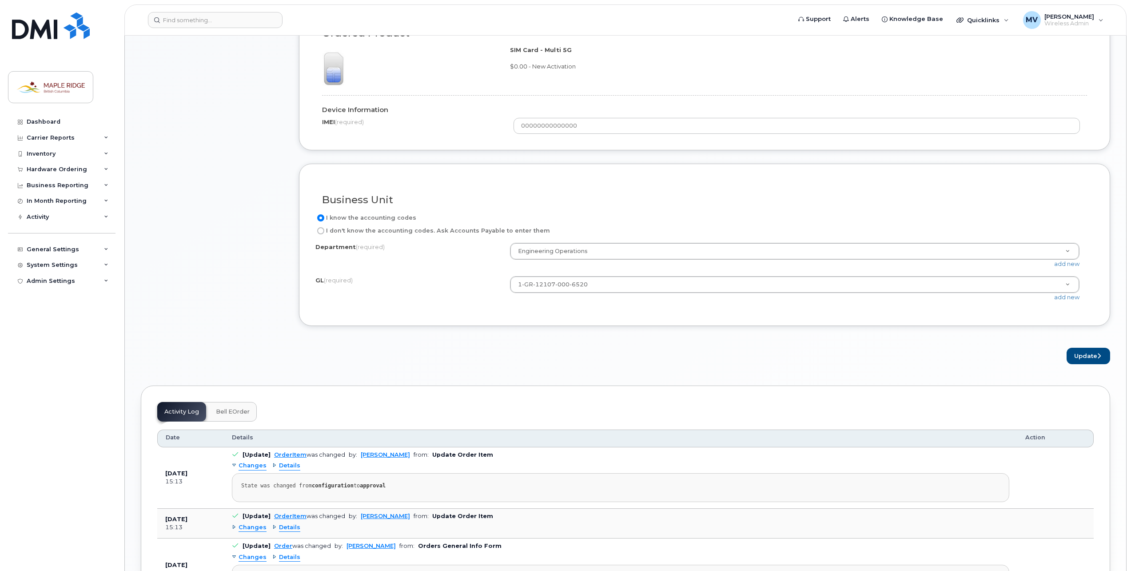
scroll to position [711, 0]
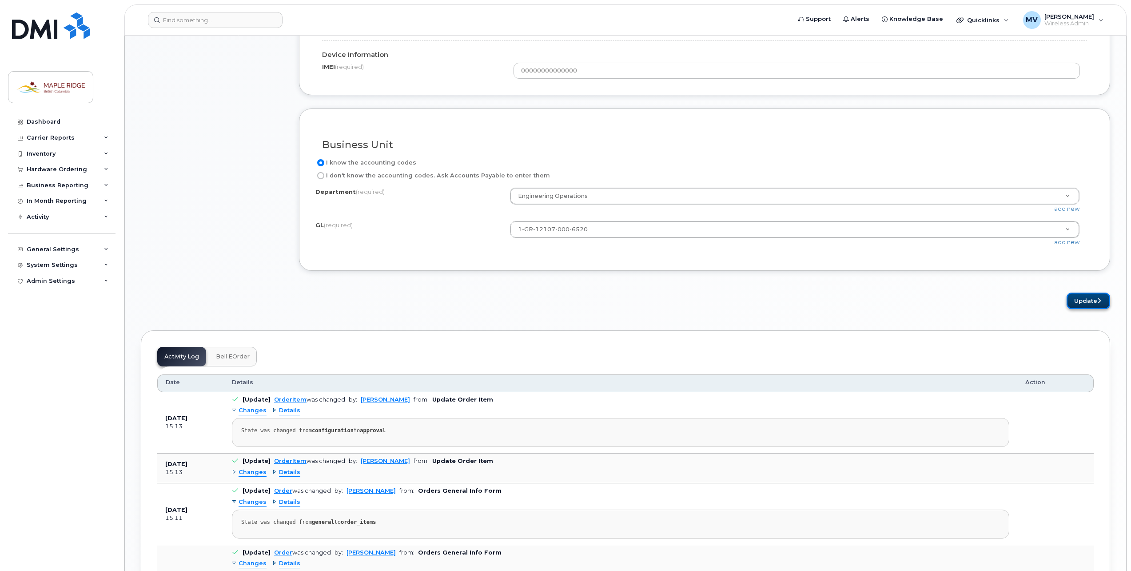
click at [1101, 302] on icon "submit" at bounding box center [1099, 301] width 4 height 6
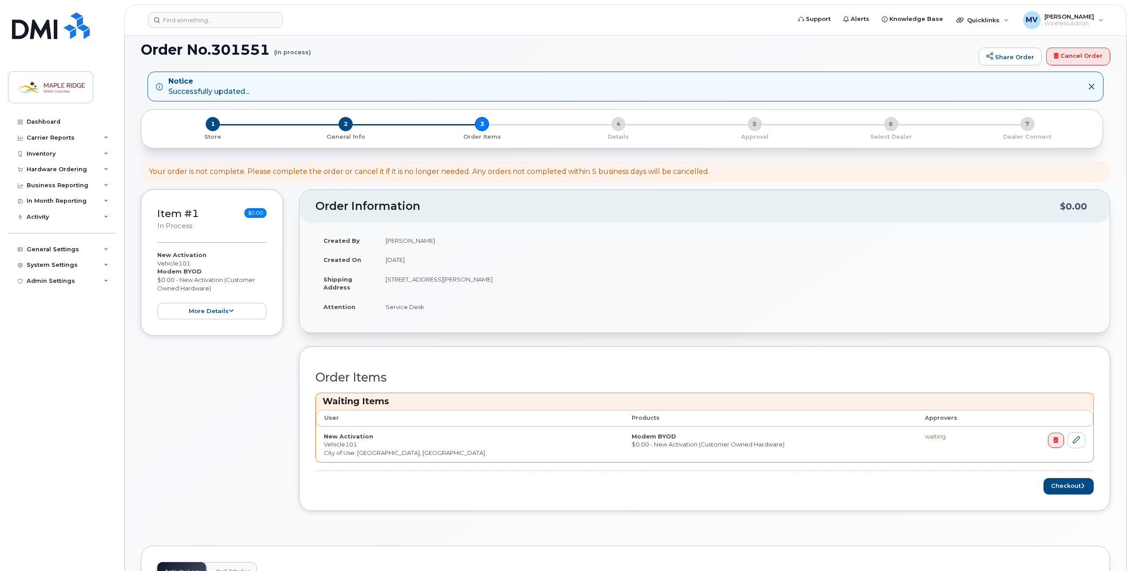
scroll to position [44, 0]
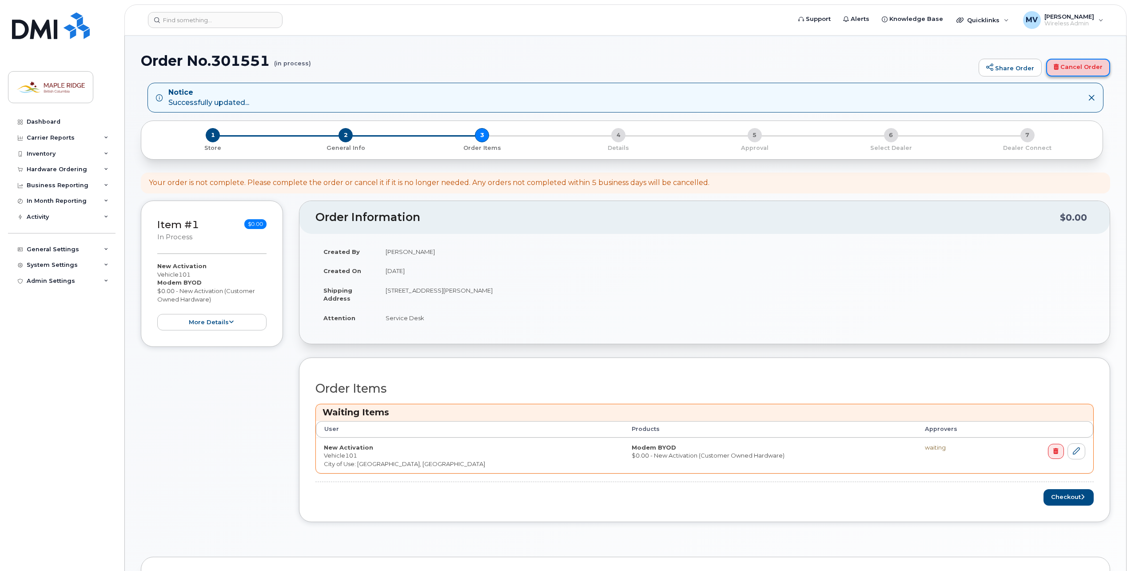
click at [1074, 69] on link "Cancel Order" at bounding box center [1078, 68] width 64 height 18
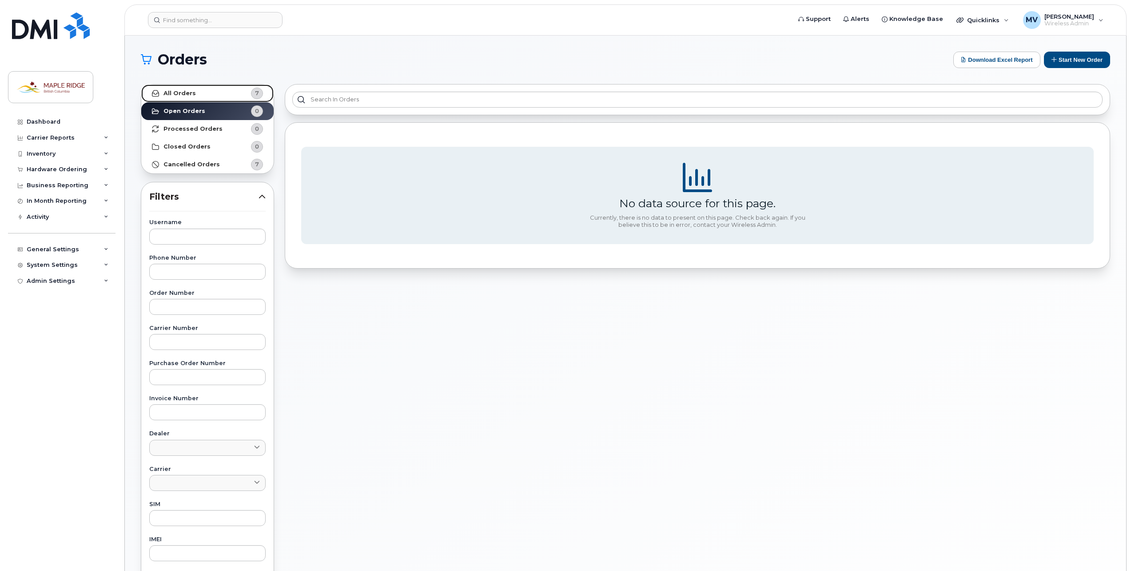
click at [200, 95] on link "All Orders 7" at bounding box center [207, 93] width 132 height 18
